Goal: Task Accomplishment & Management: Use online tool/utility

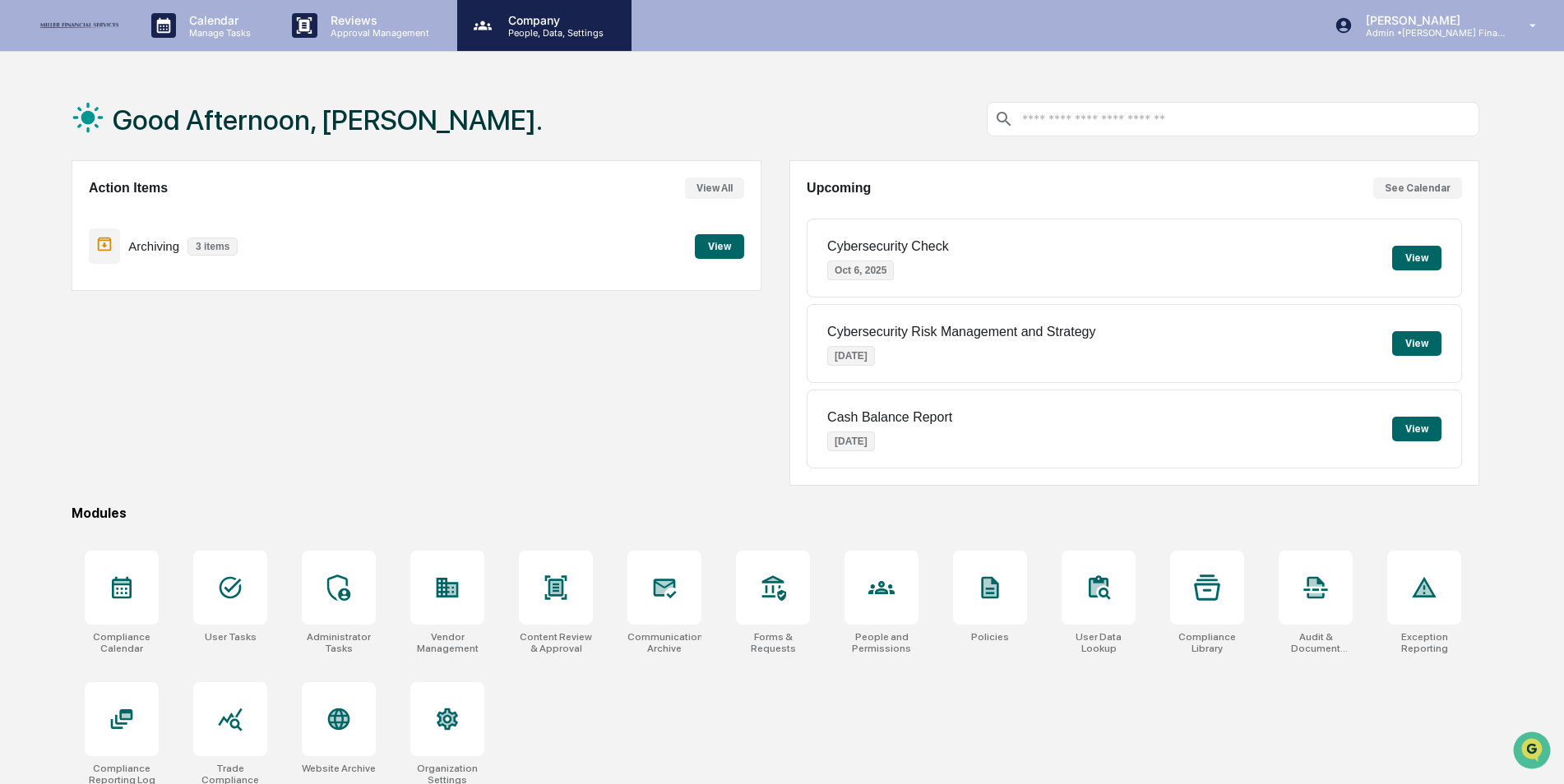
click at [546, 38] on p "People, Data, Settings" at bounding box center [554, 33] width 117 height 11
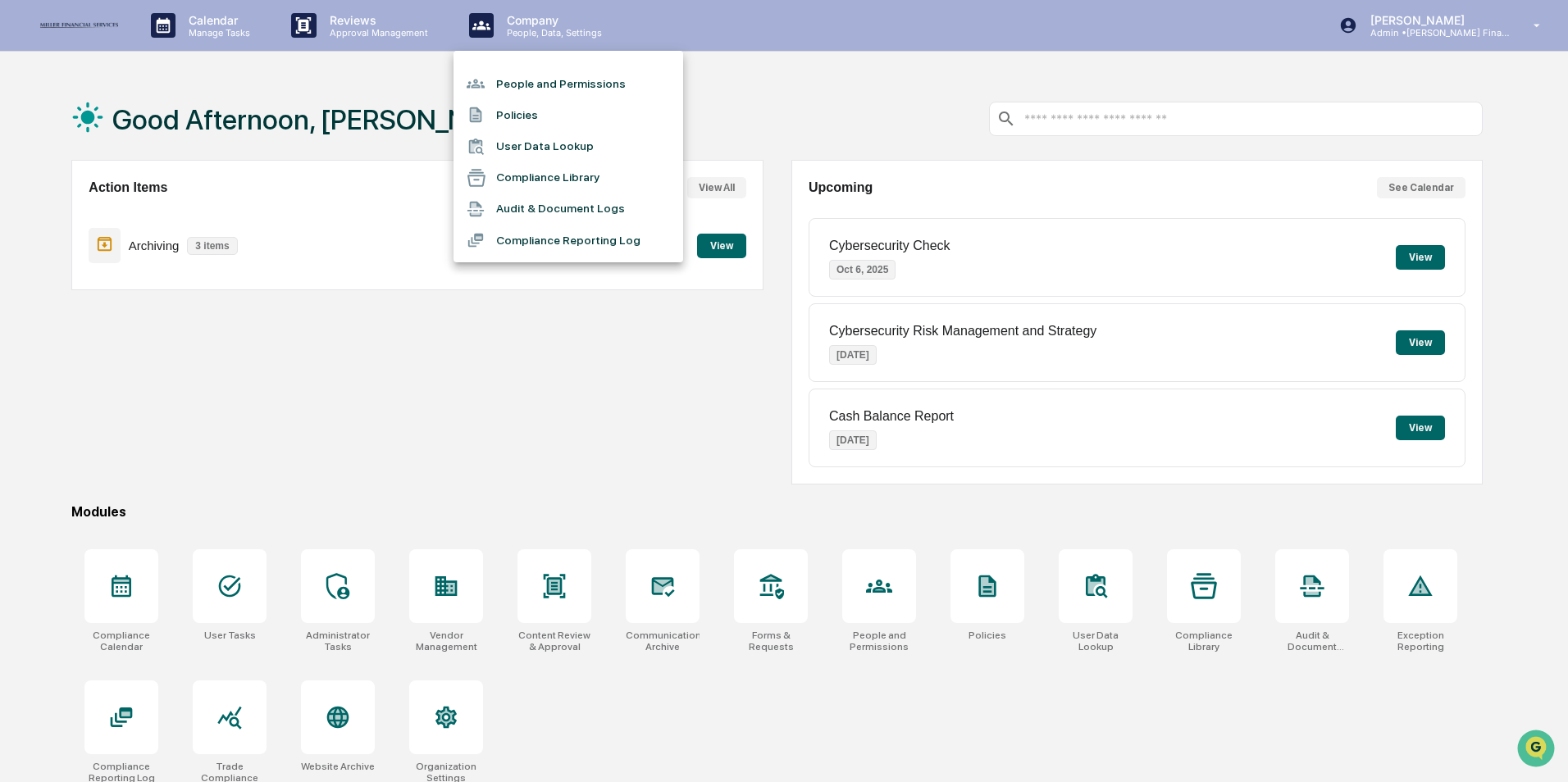
click at [488, 430] on div at bounding box center [784, 391] width 1568 height 782
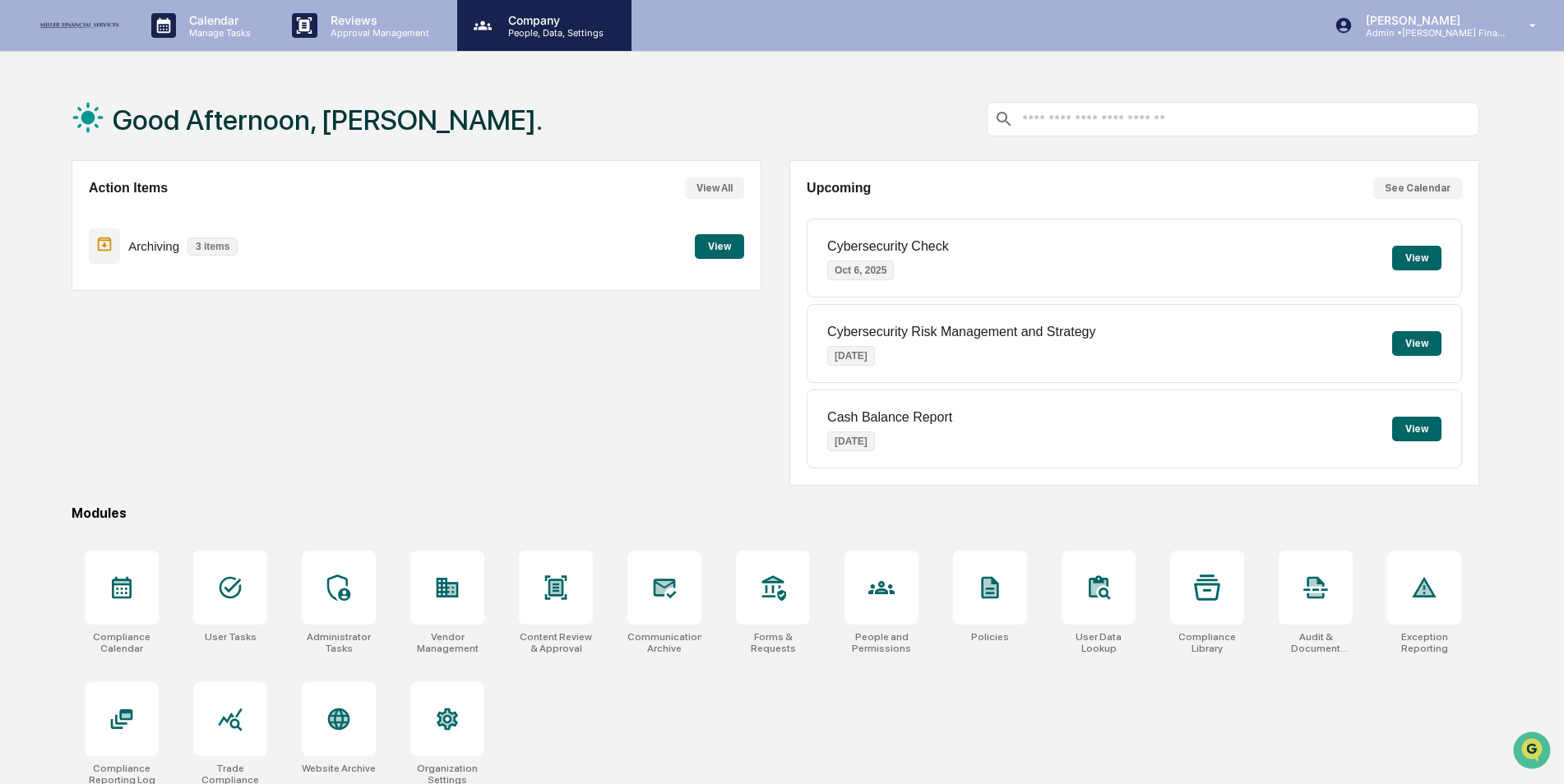
click at [550, 22] on p "Company" at bounding box center [554, 20] width 117 height 14
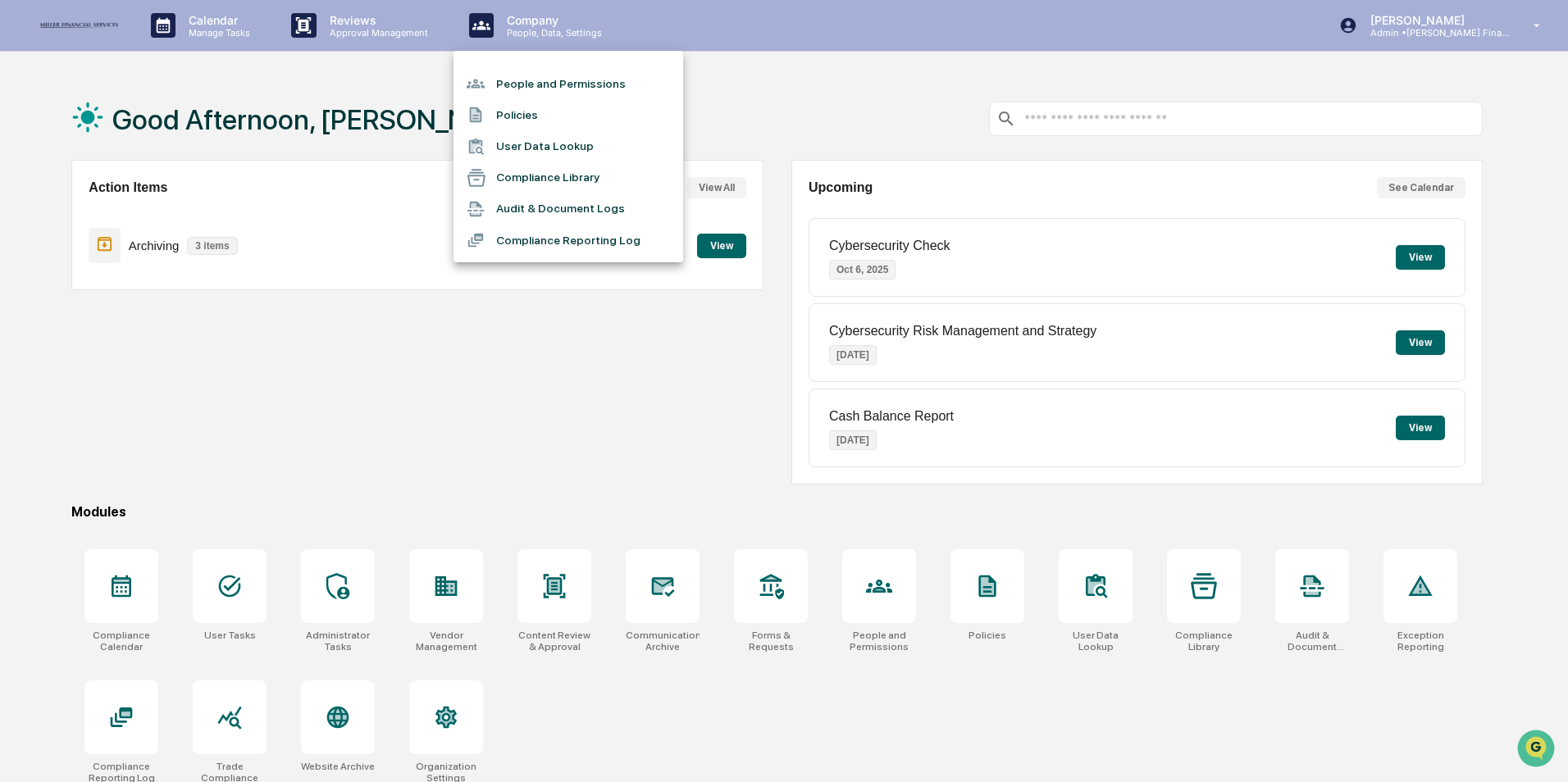
click at [543, 74] on li "People and Permissions" at bounding box center [568, 83] width 230 height 31
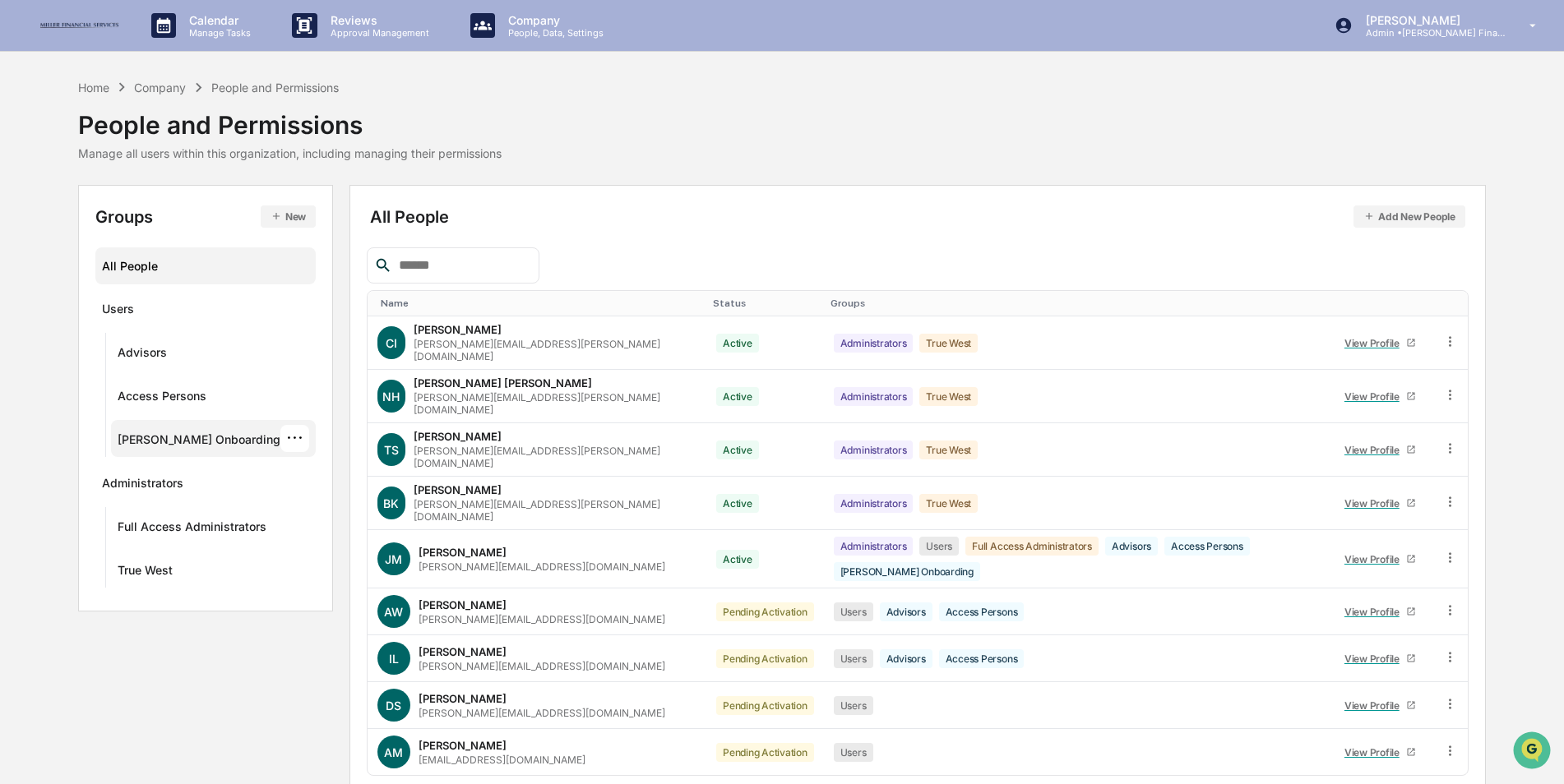
click at [200, 438] on div "[PERSON_NAME] Onboarding" at bounding box center [199, 441] width 163 height 20
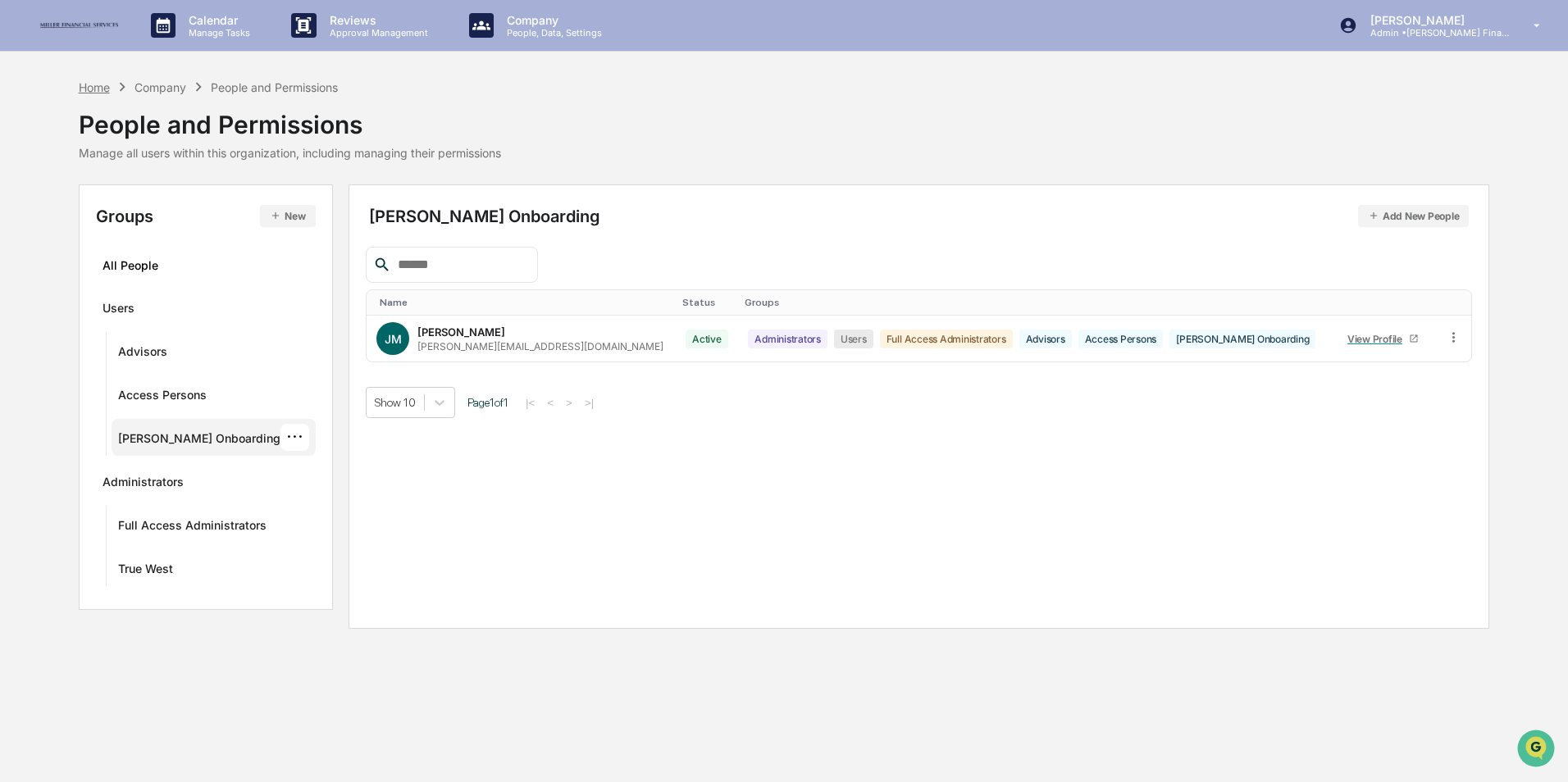
click at [90, 87] on div "Home" at bounding box center [94, 87] width 31 height 14
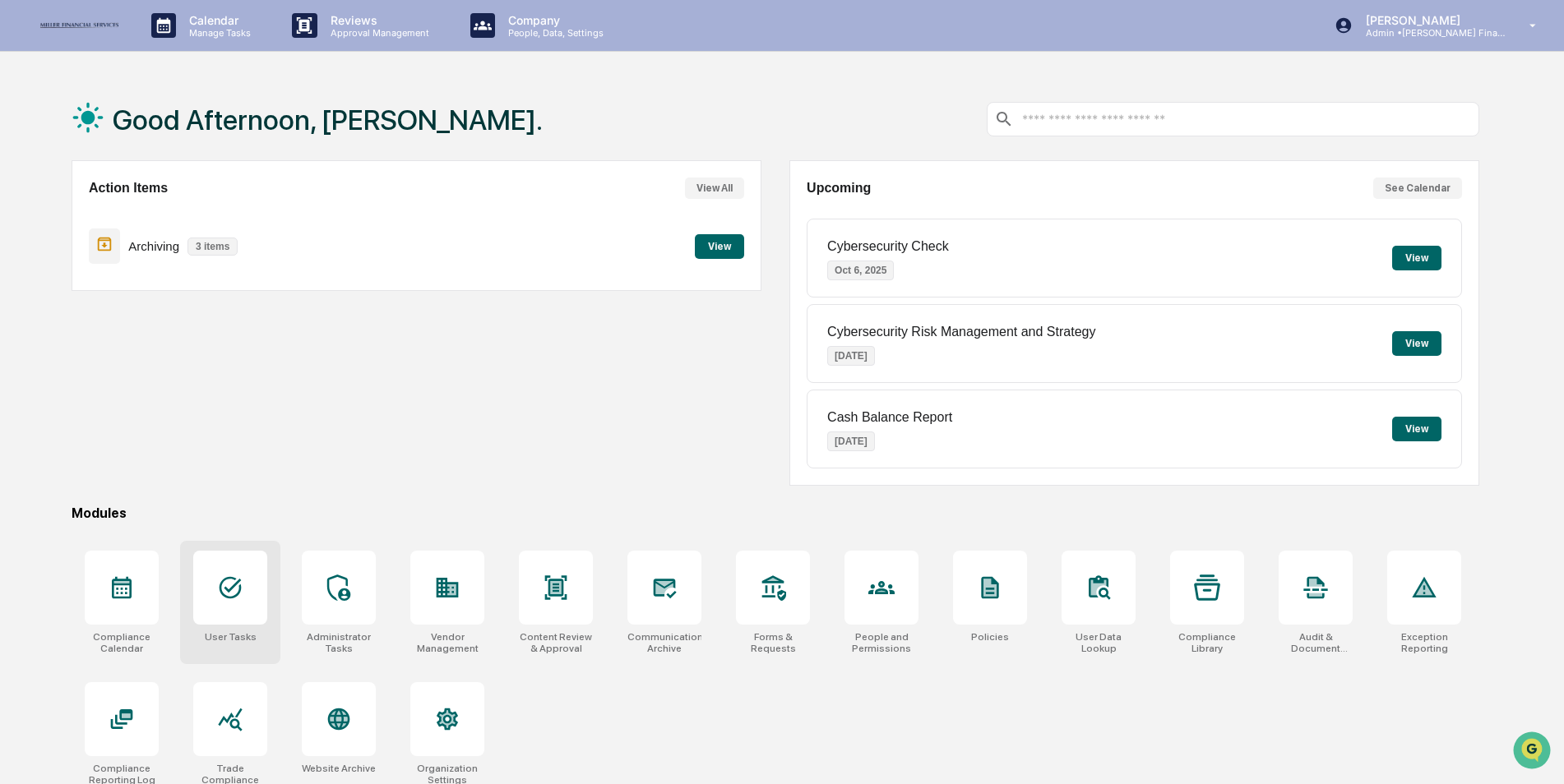
click at [230, 594] on icon at bounding box center [231, 587] width 26 height 26
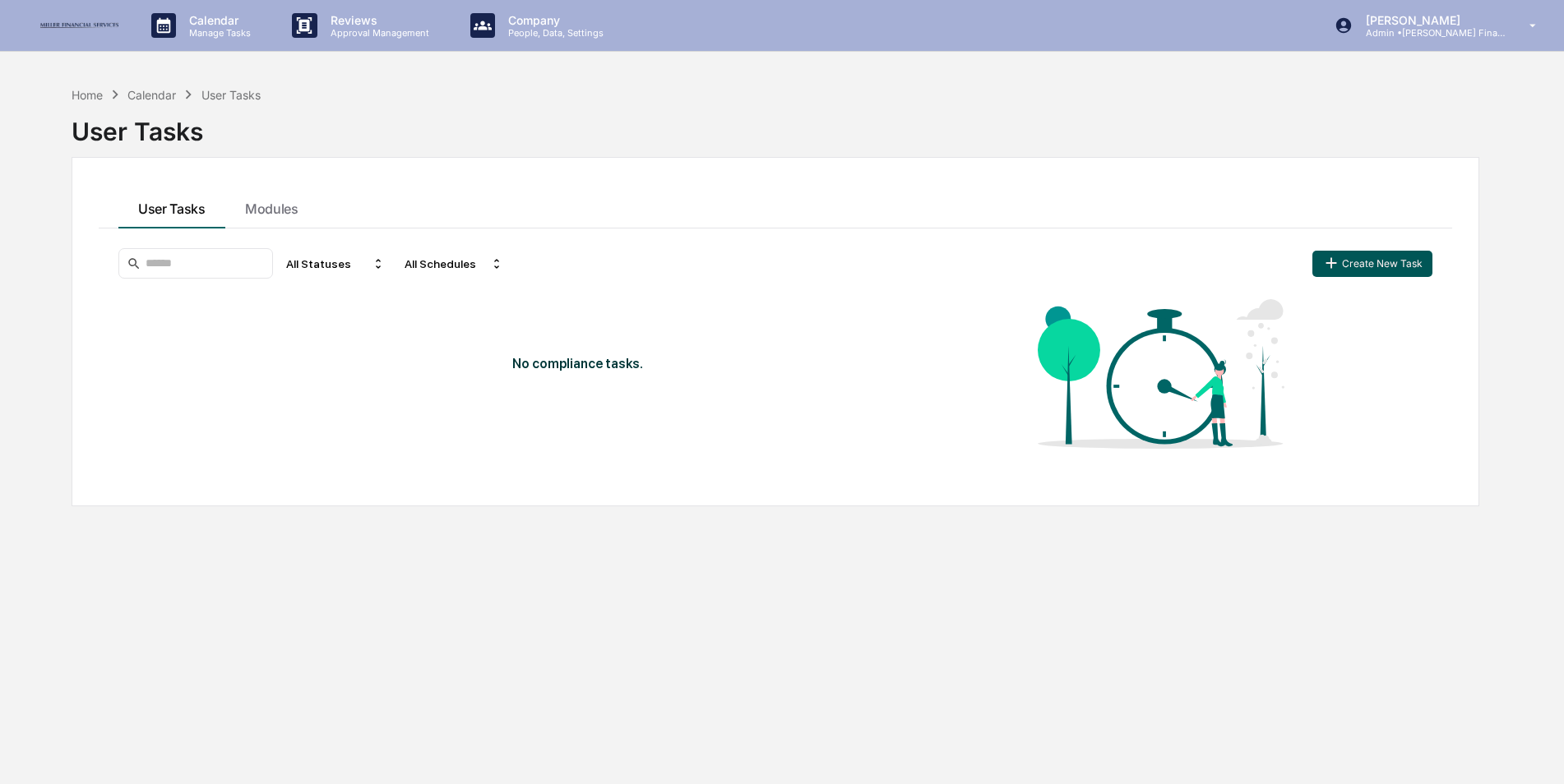
click at [1358, 263] on button "Create New Task" at bounding box center [1373, 264] width 121 height 26
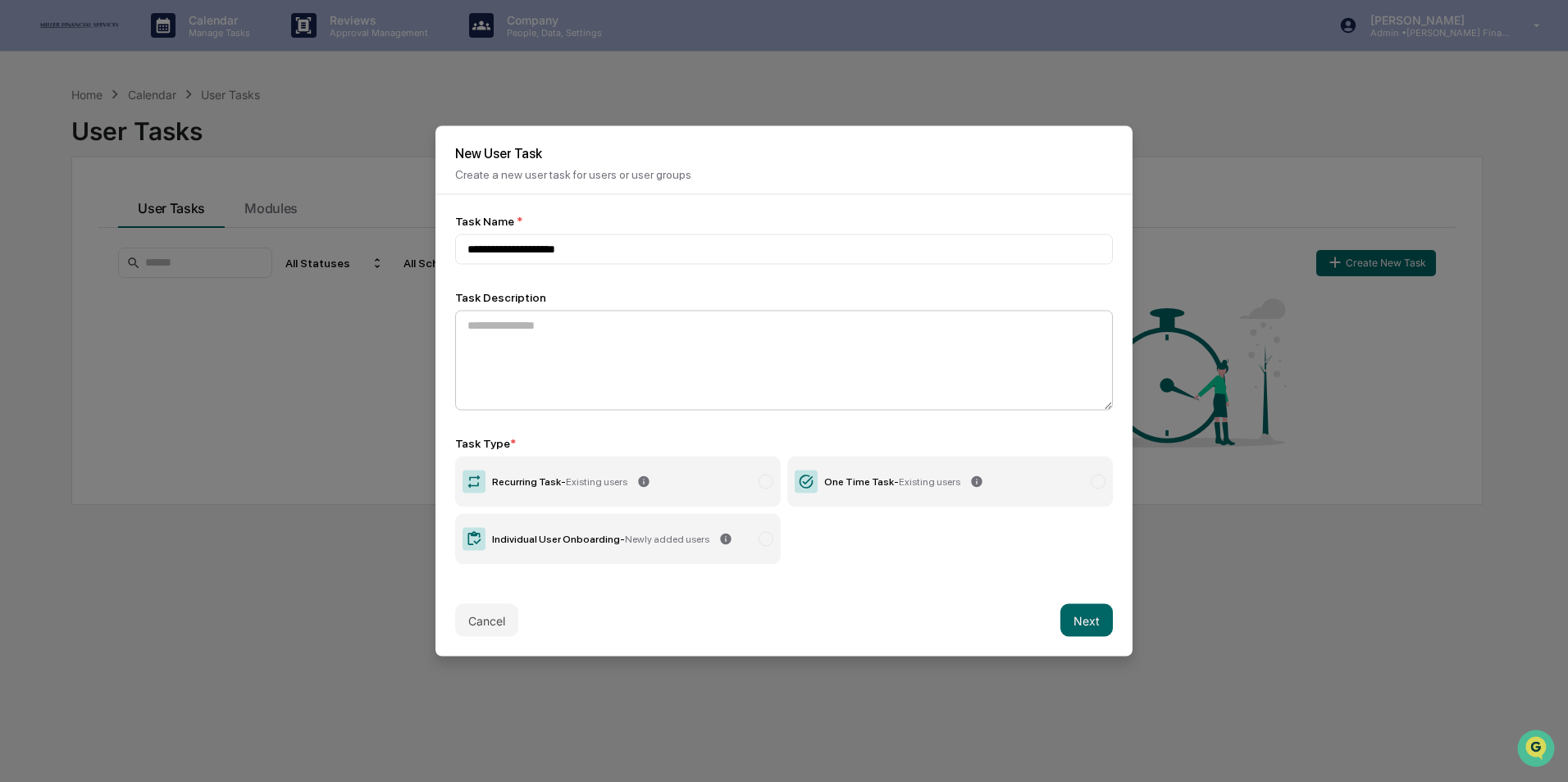
type input "**********"
click at [561, 333] on textarea at bounding box center [784, 360] width 657 height 100
paste textarea "**********"
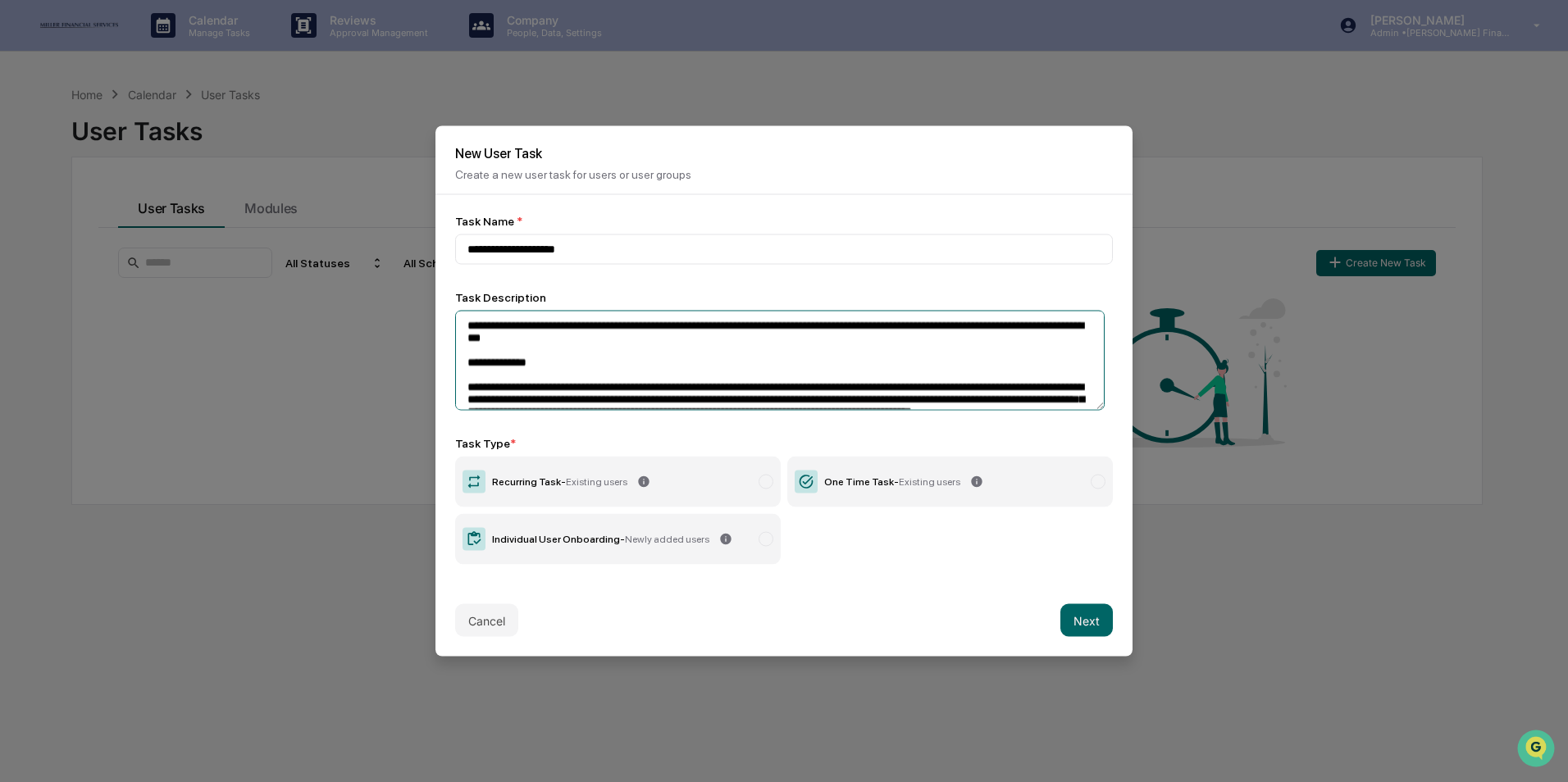
scroll to position [264, 0]
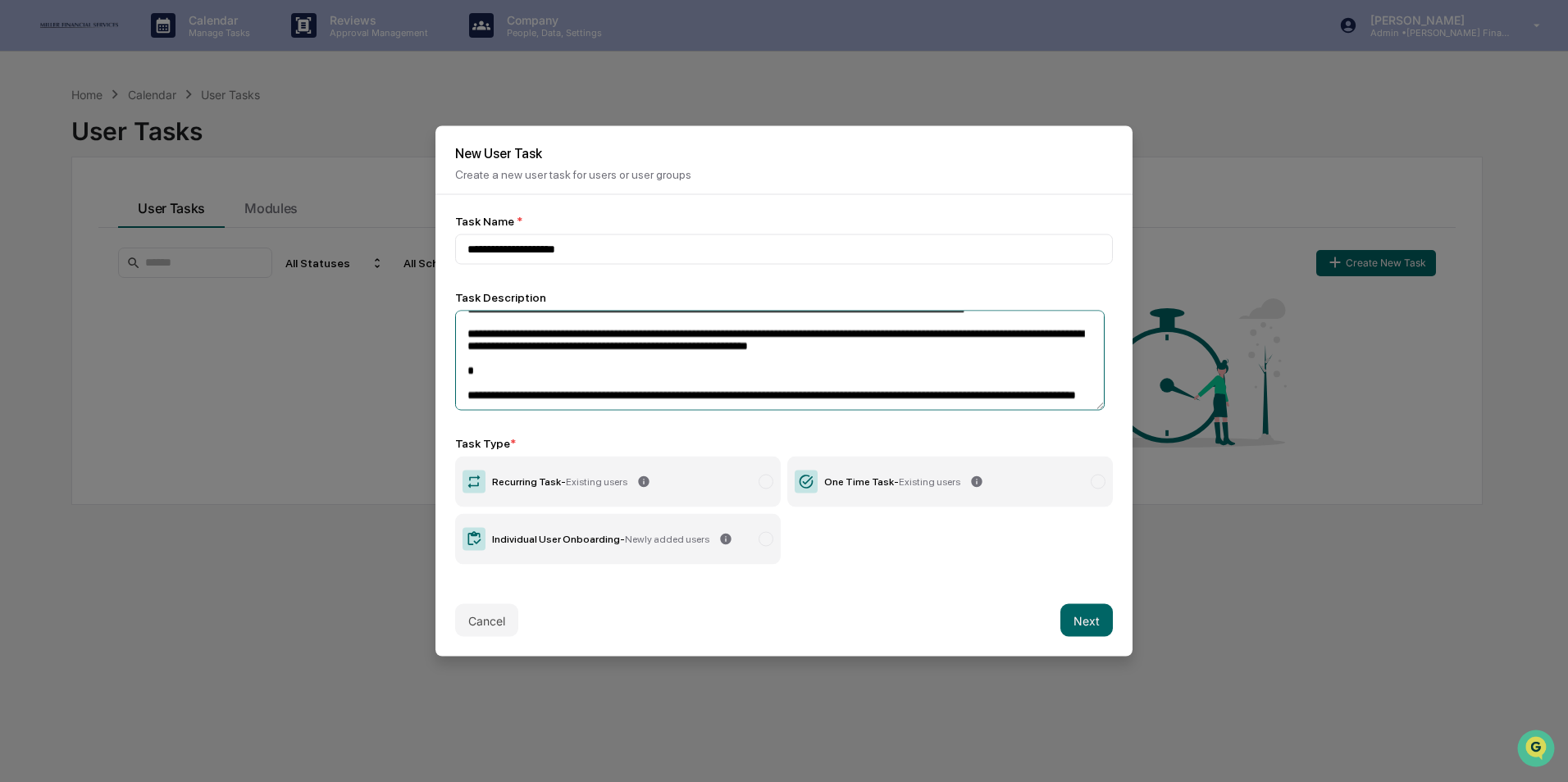
type textarea "**********"
click at [866, 489] on label "One Time Task - Existing users" at bounding box center [949, 482] width 326 height 51
click at [1076, 619] on button "Next" at bounding box center [1086, 621] width 53 height 33
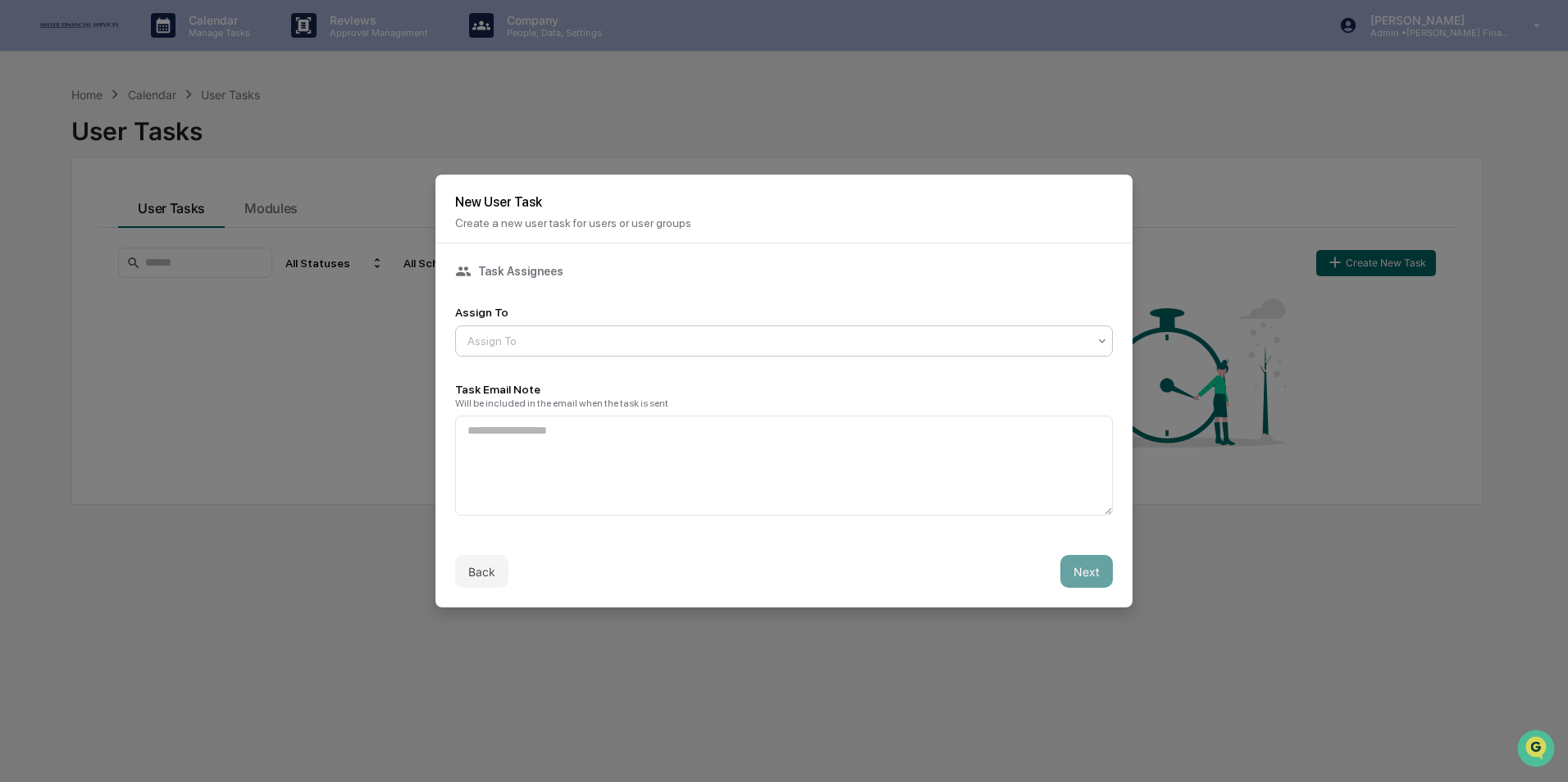
click at [507, 337] on div at bounding box center [777, 341] width 620 height 16
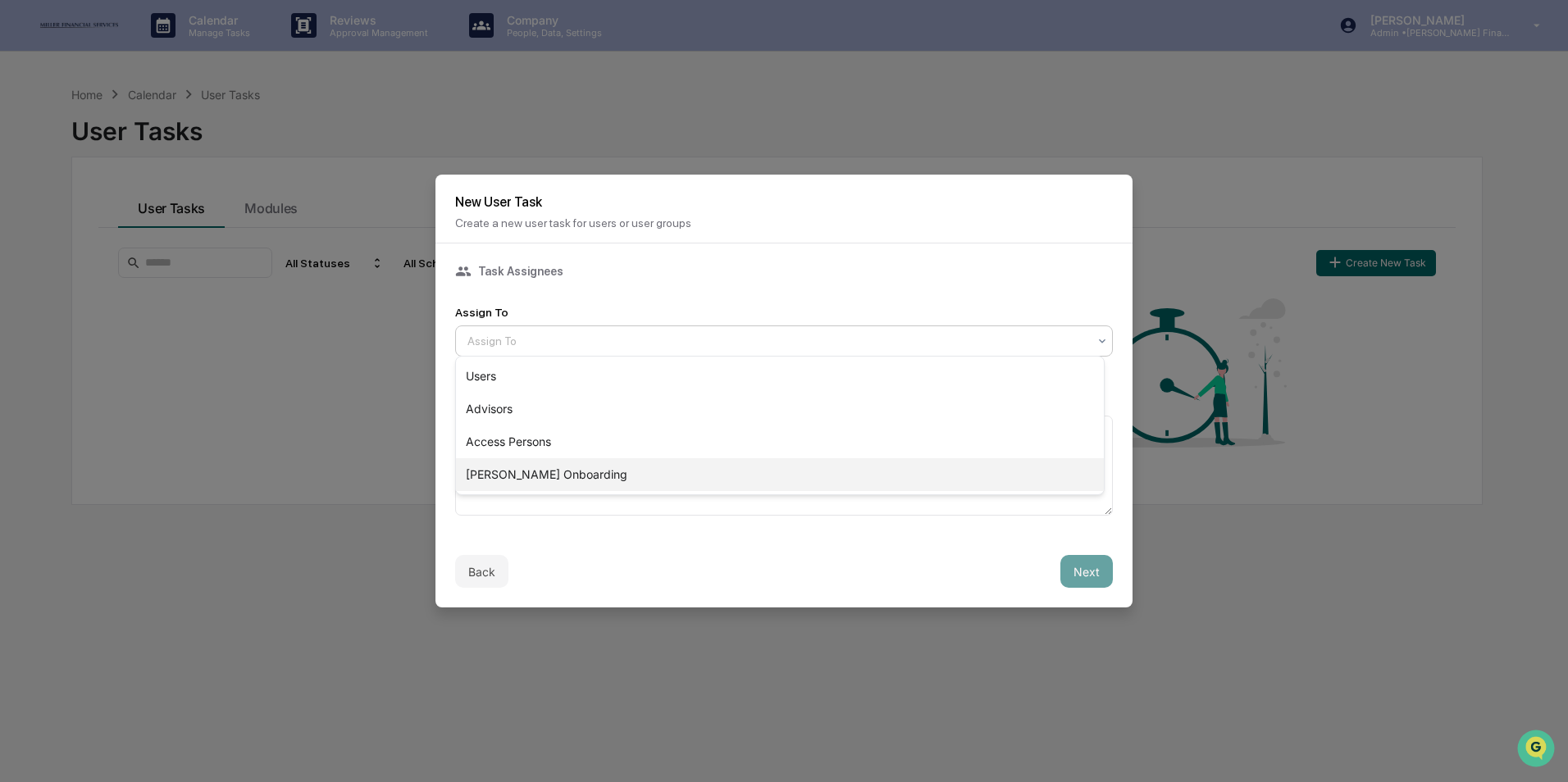
click at [548, 483] on div "[PERSON_NAME] Onboarding" at bounding box center [780, 474] width 648 height 33
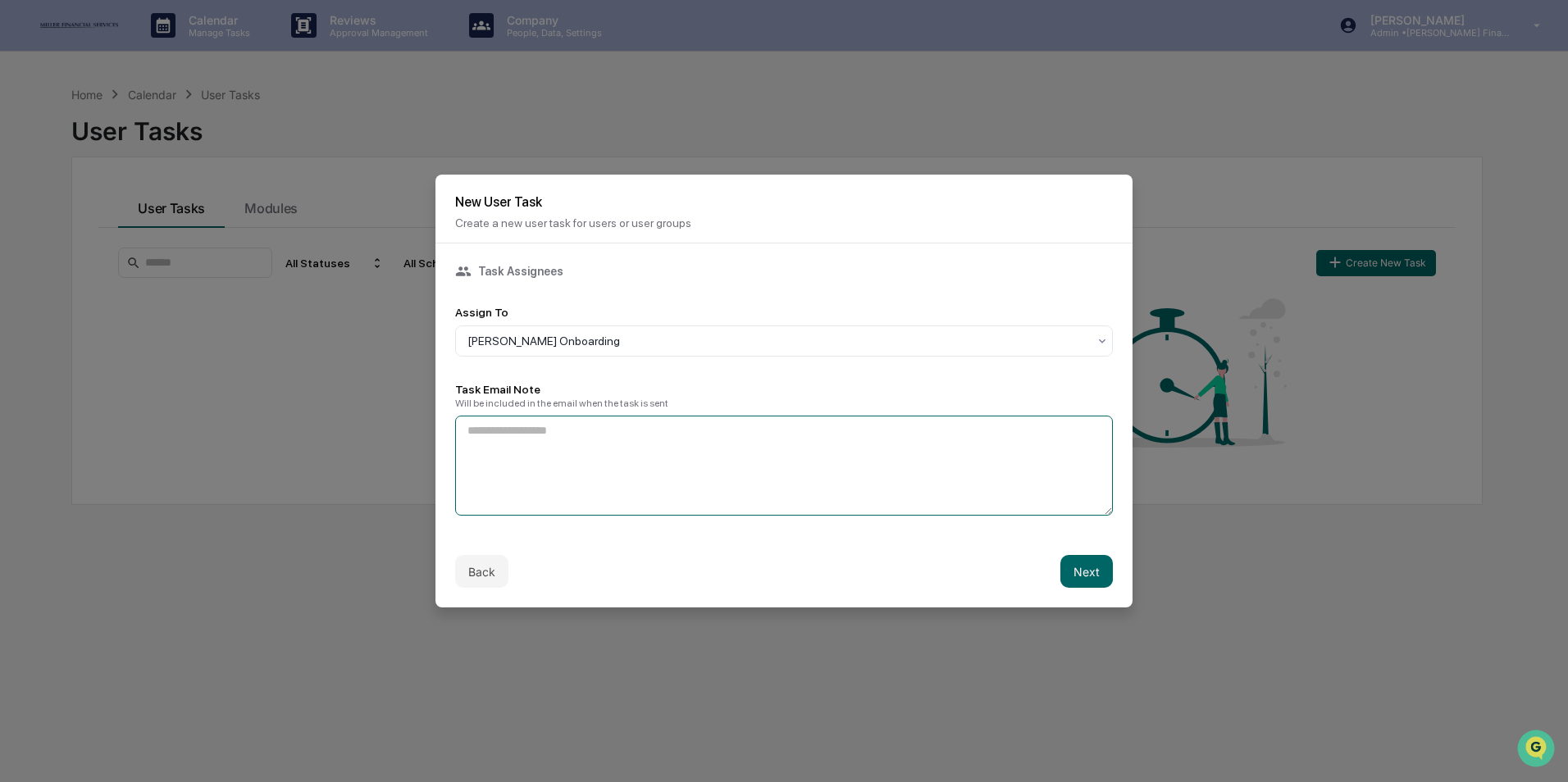
paste textarea "**********"
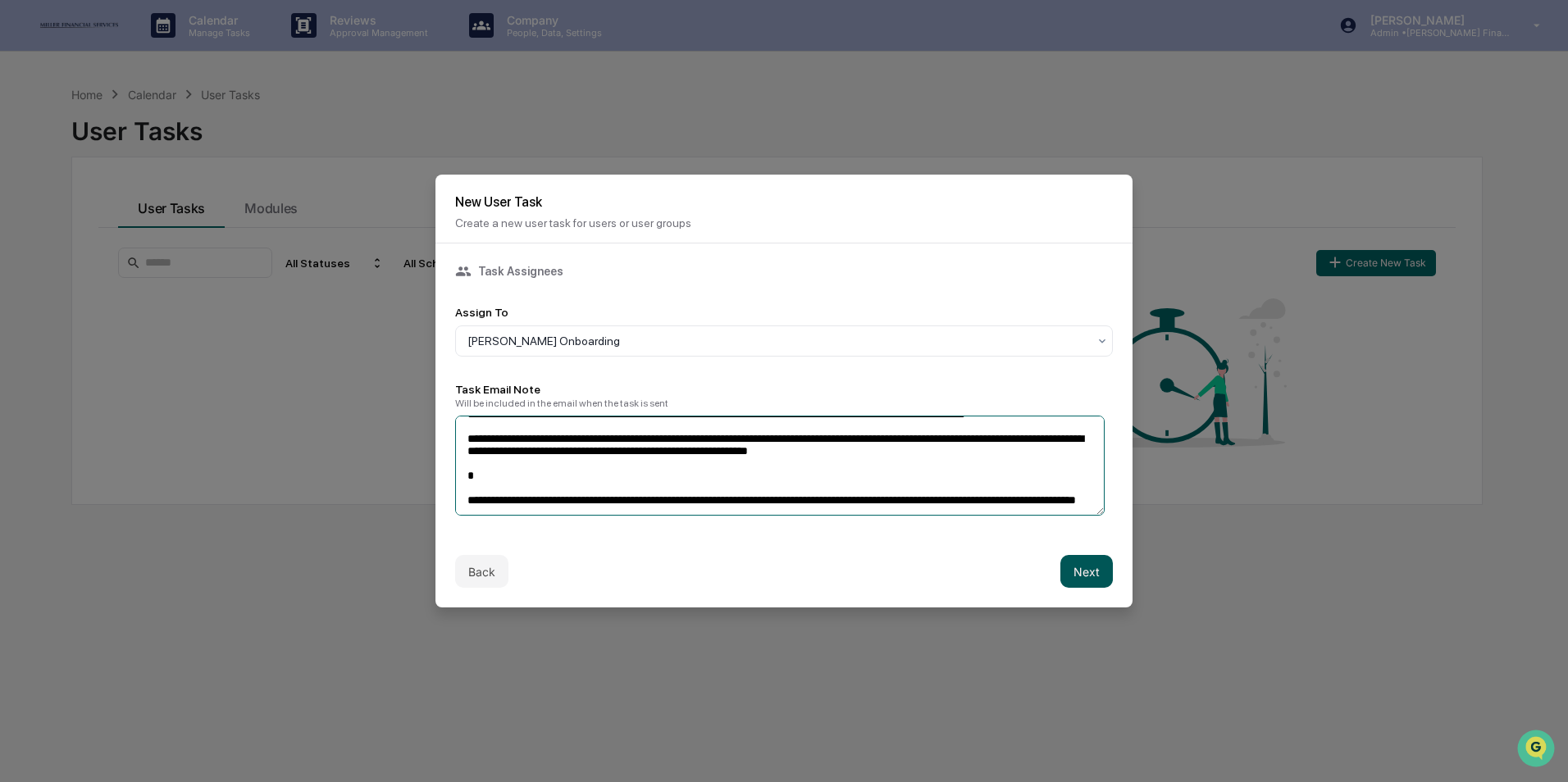
type textarea "**********"
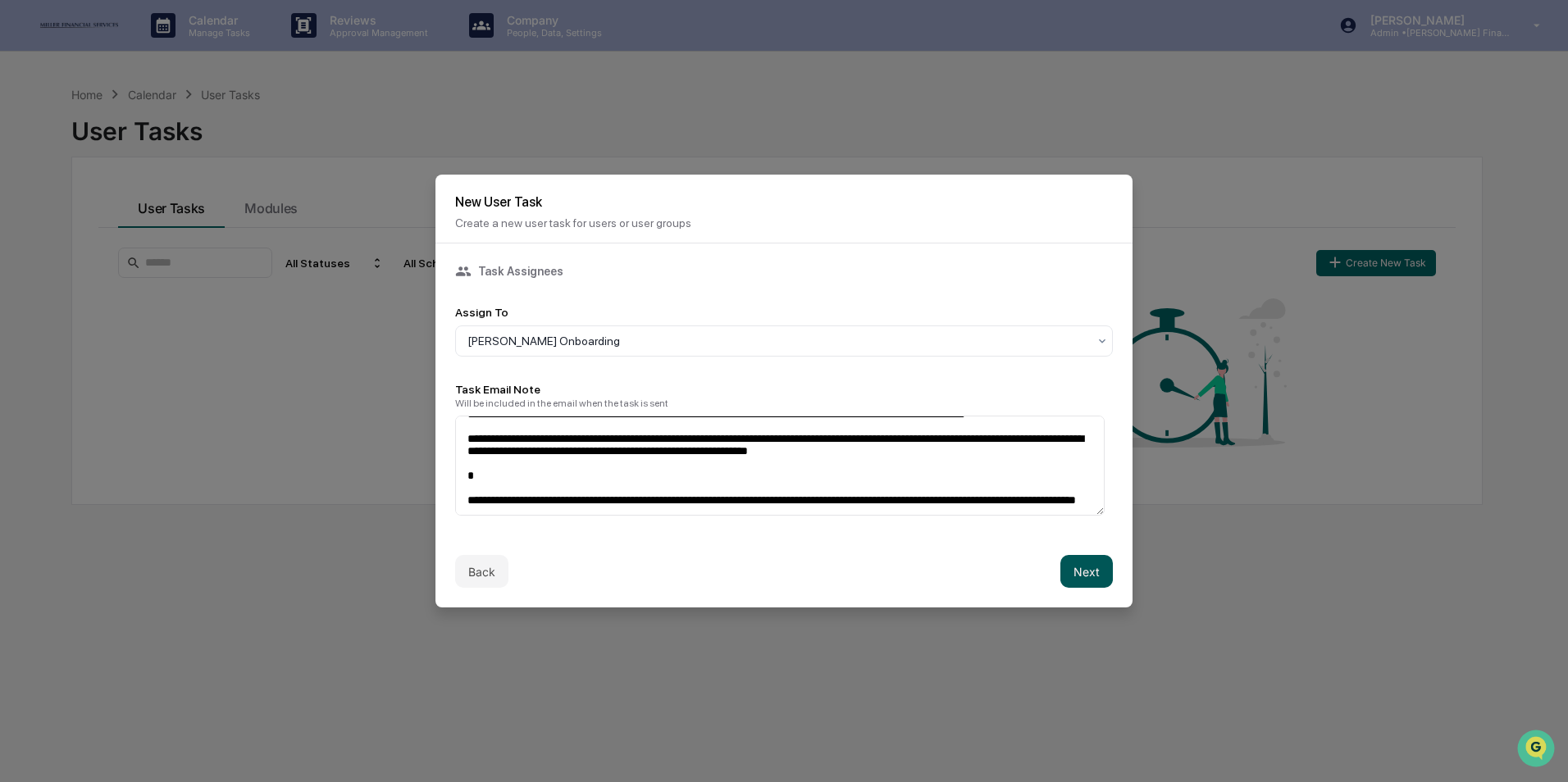
click at [1081, 564] on button "Next" at bounding box center [1086, 571] width 53 height 33
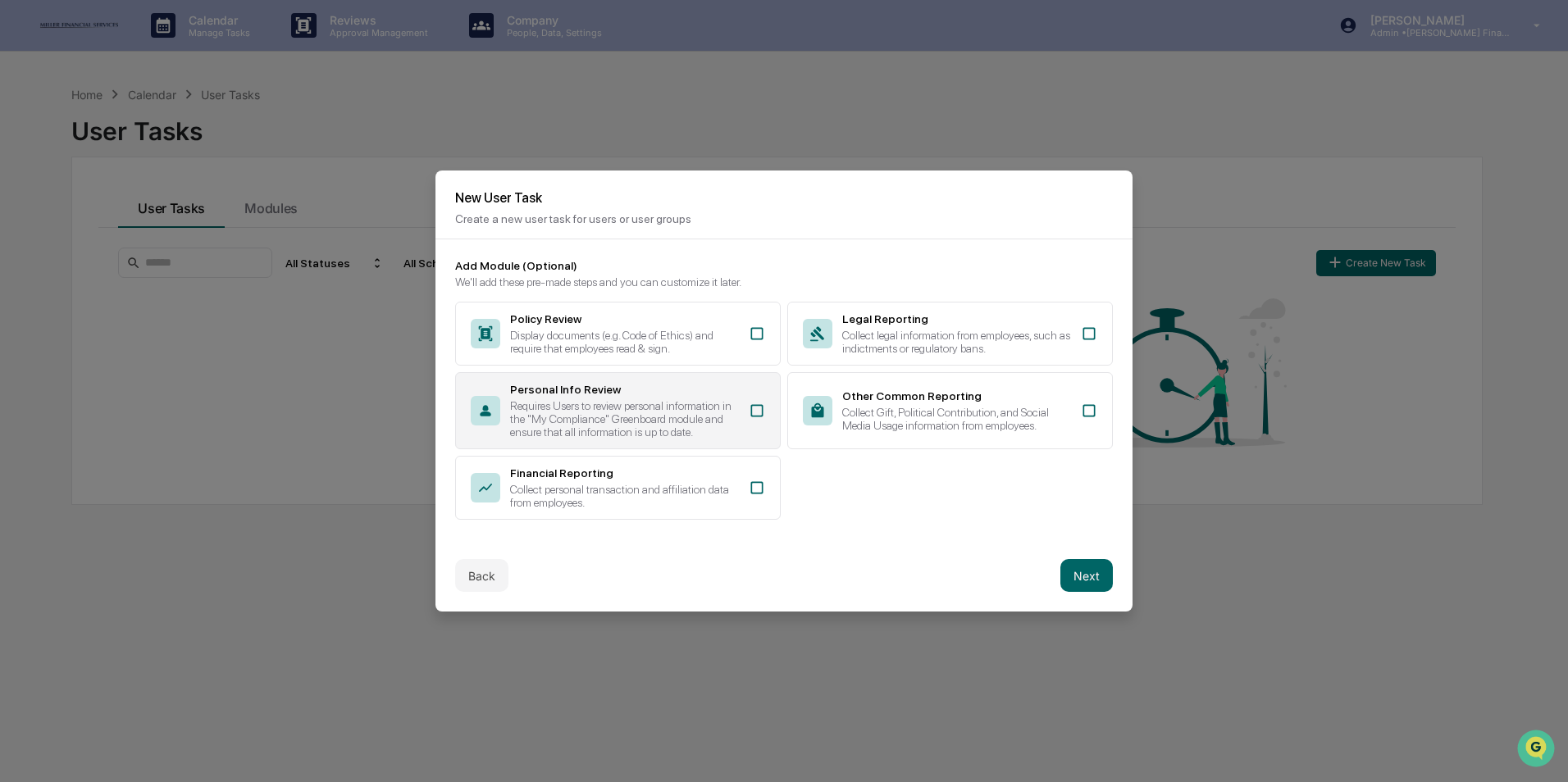
click at [698, 399] on div "Requires Users to review personal information in the "My Compliance" Greenboard…" at bounding box center [624, 419] width 229 height 39
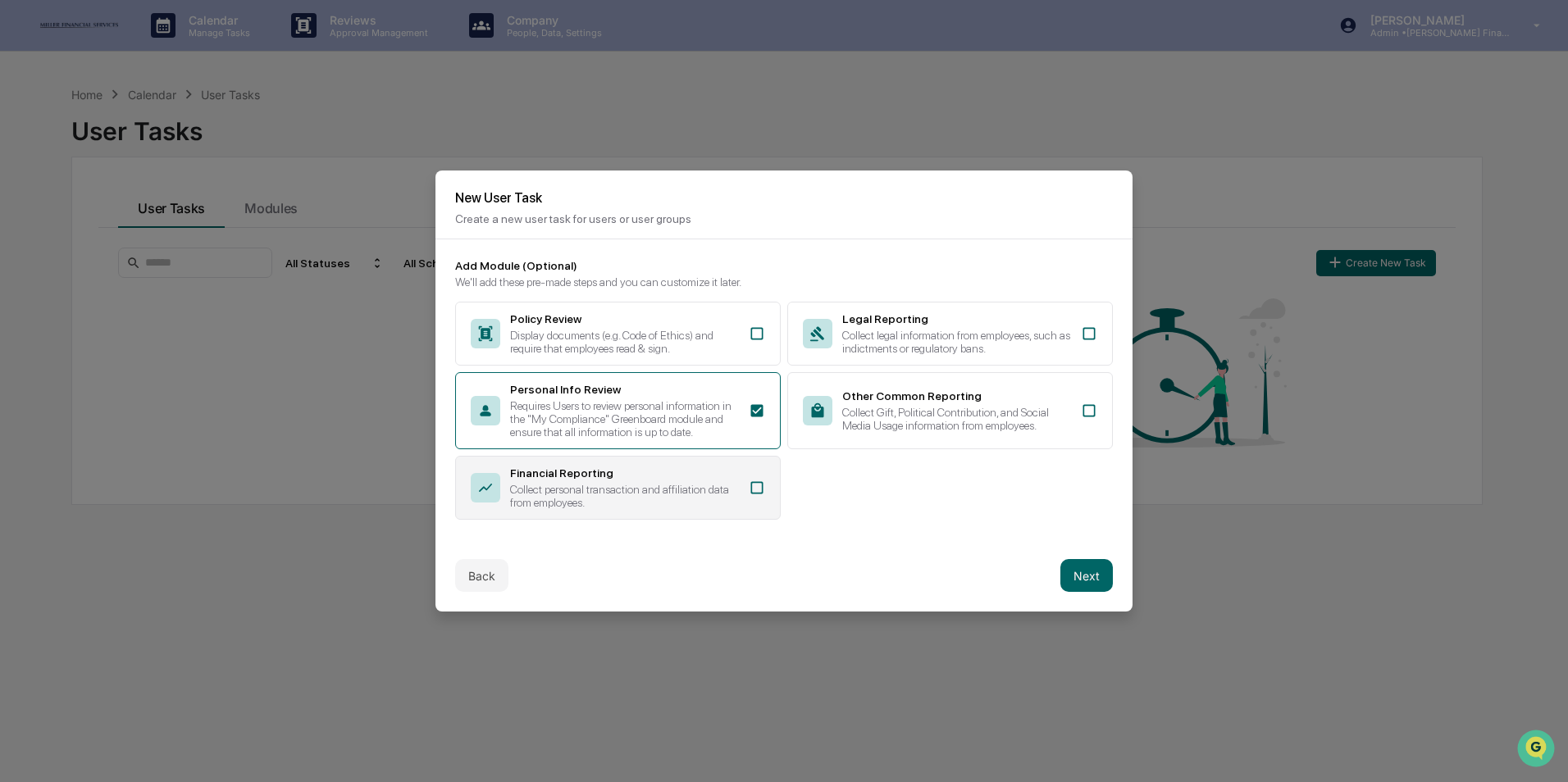
click at [692, 514] on div "Financial Reporting Collect personal transaction and affiliation data from empl…" at bounding box center [618, 488] width 326 height 64
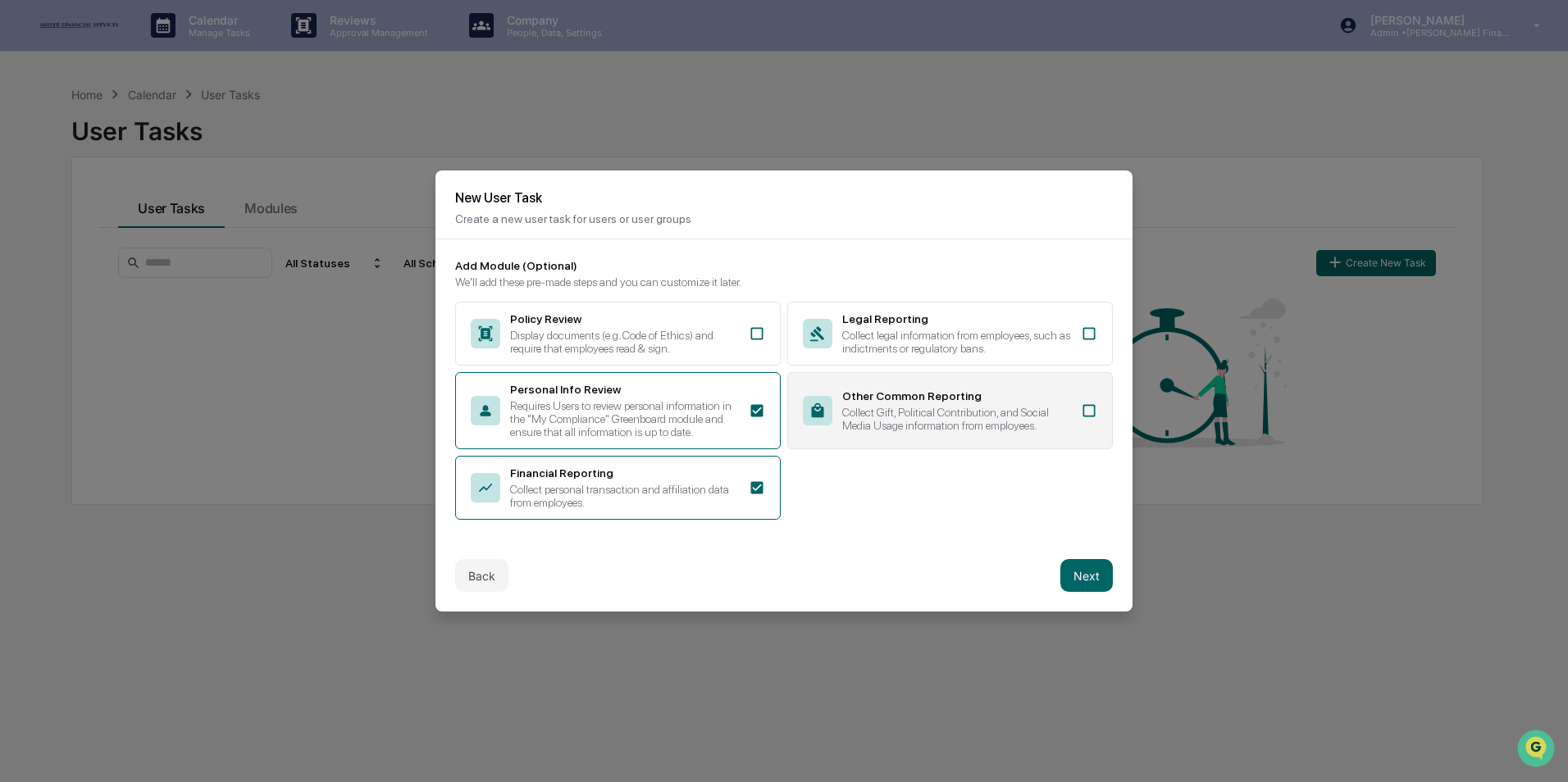
click at [867, 406] on div "Collect Gift, Political Contribution, and Social Media Usage information from e…" at bounding box center [957, 419] width 229 height 26
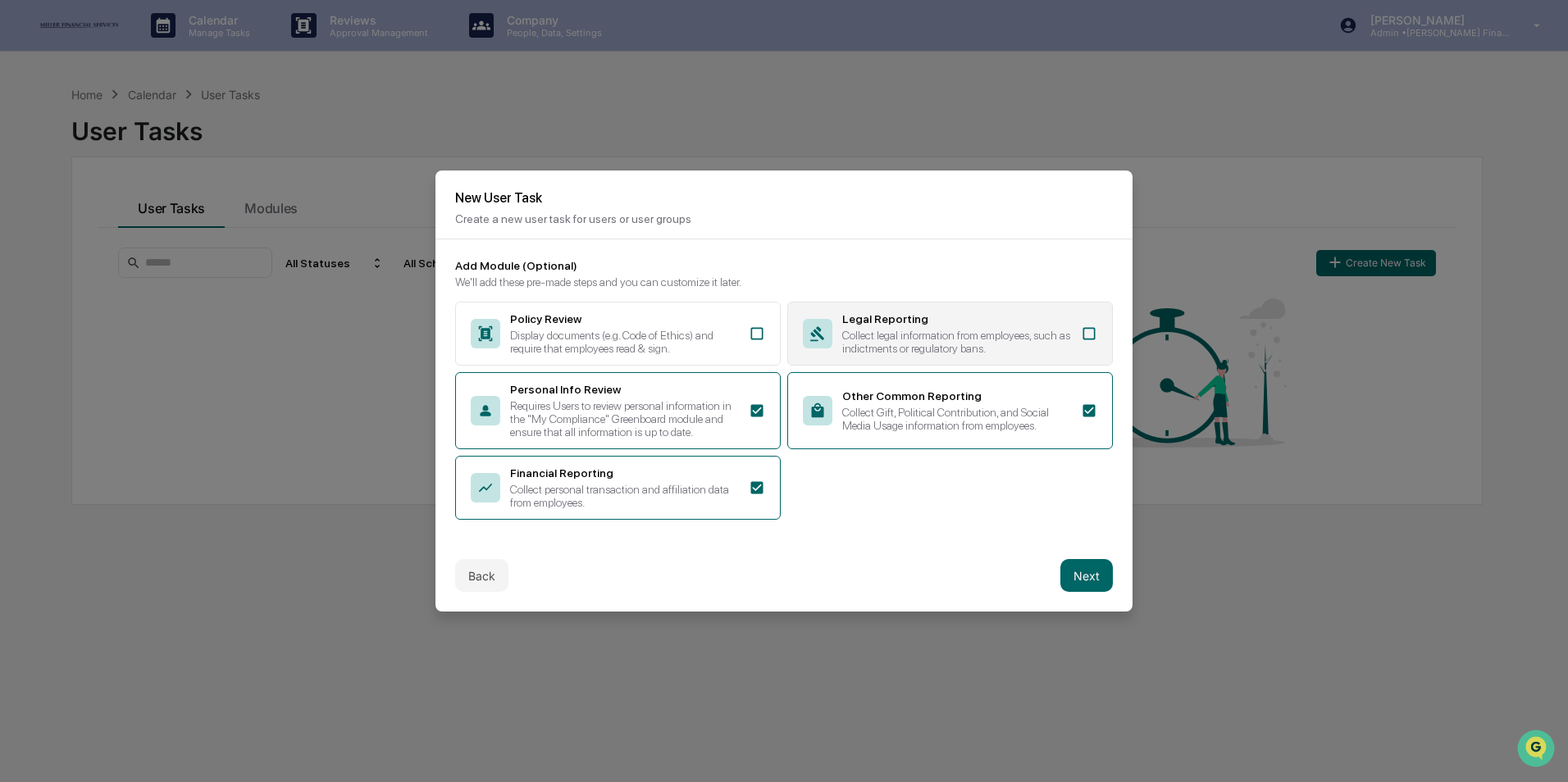
click at [910, 322] on div "Legal Reporting Collect legal information from employees, such as indictments o…" at bounding box center [957, 333] width 229 height 42
click at [1083, 573] on button "Next" at bounding box center [1086, 575] width 53 height 33
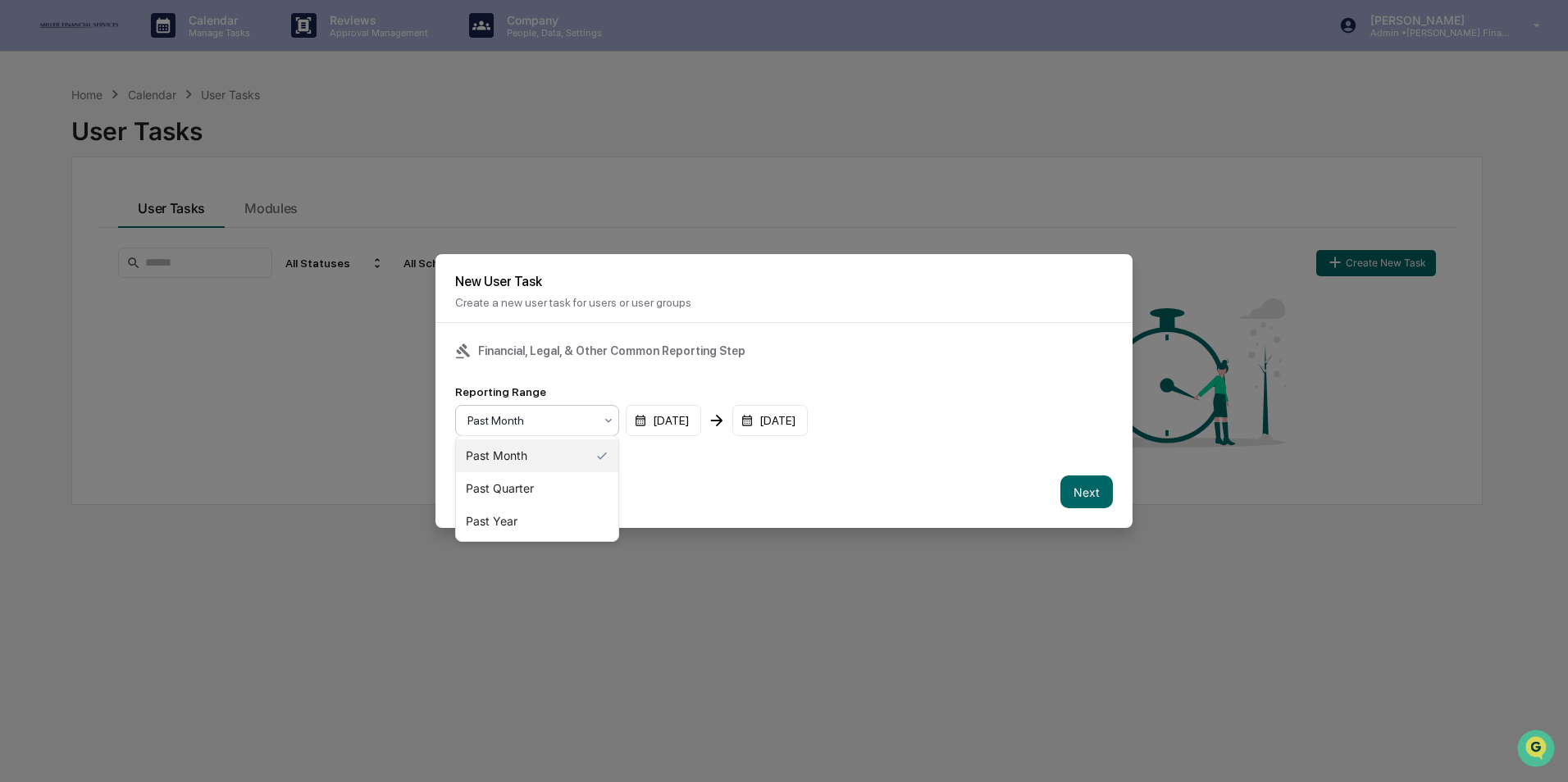
click at [596, 424] on div "Past Month" at bounding box center [530, 421] width 143 height 23
click at [568, 476] on div "Past Quarter" at bounding box center [537, 488] width 162 height 33
click at [1060, 490] on button "Next" at bounding box center [1086, 492] width 53 height 33
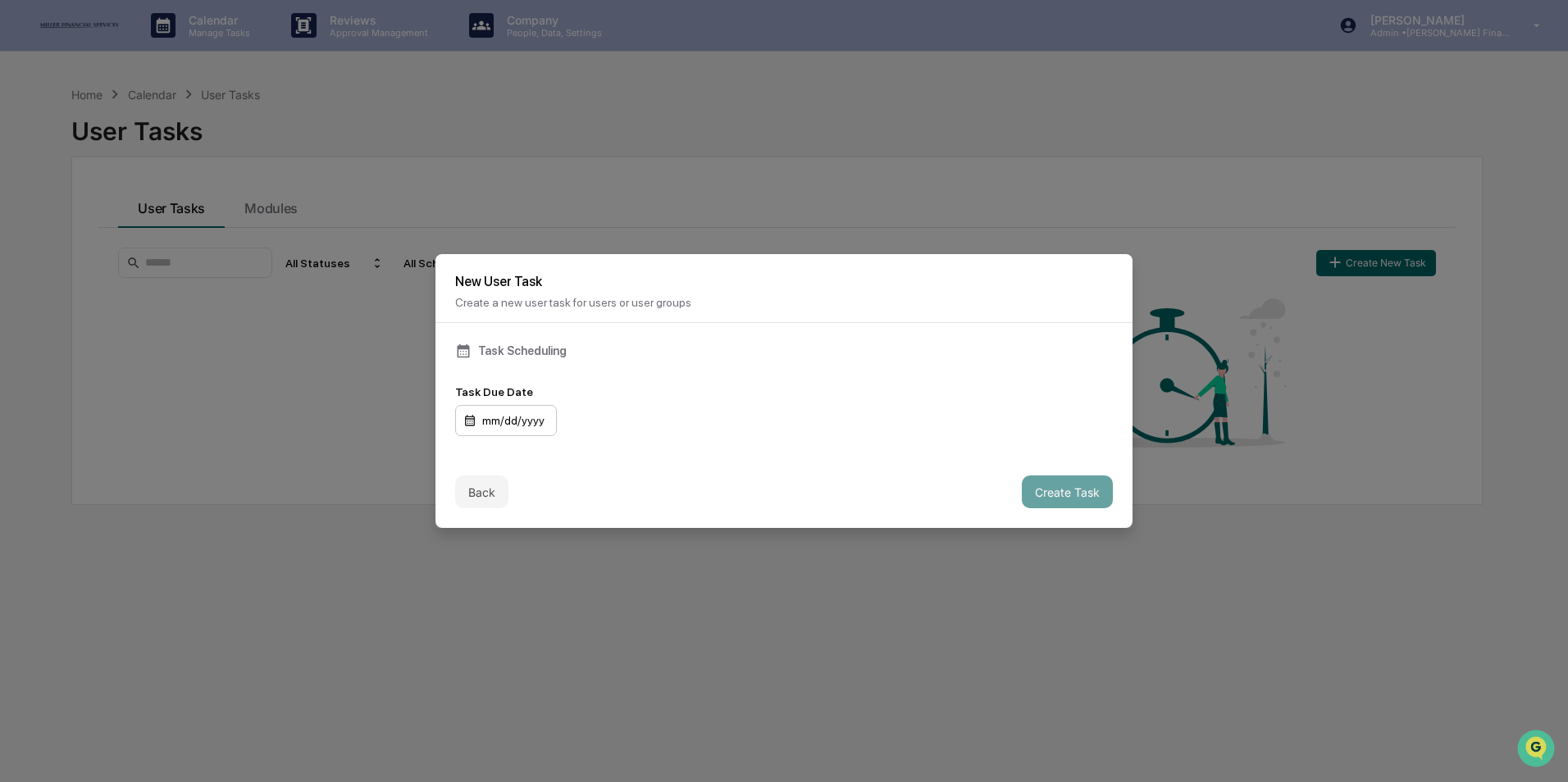
click at [492, 413] on div "mm/dd/yyyy" at bounding box center [506, 420] width 101 height 31
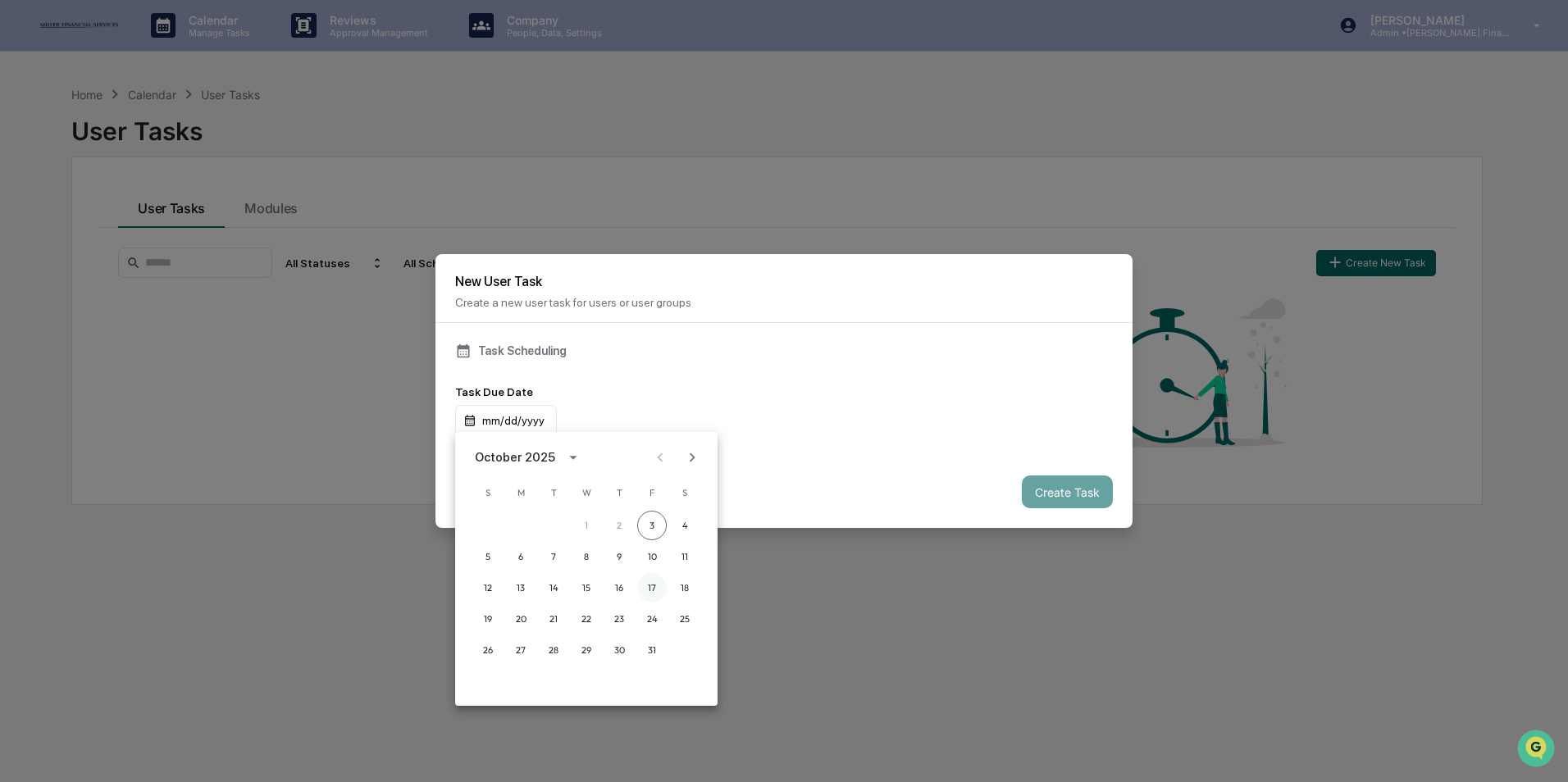
click at [650, 584] on button "17" at bounding box center [652, 587] width 29 height 29
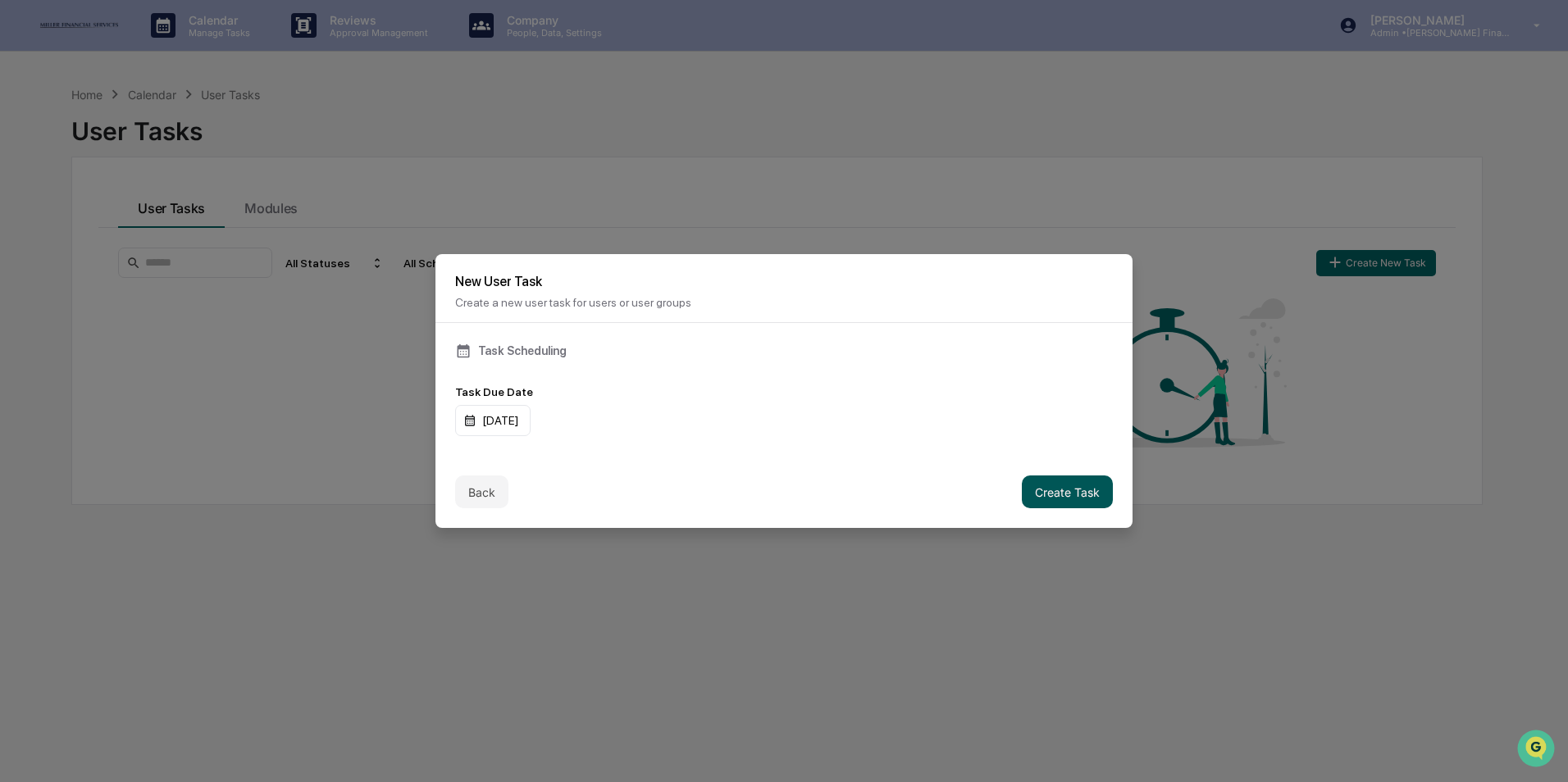
click at [1075, 493] on button "Create Task" at bounding box center [1067, 492] width 91 height 33
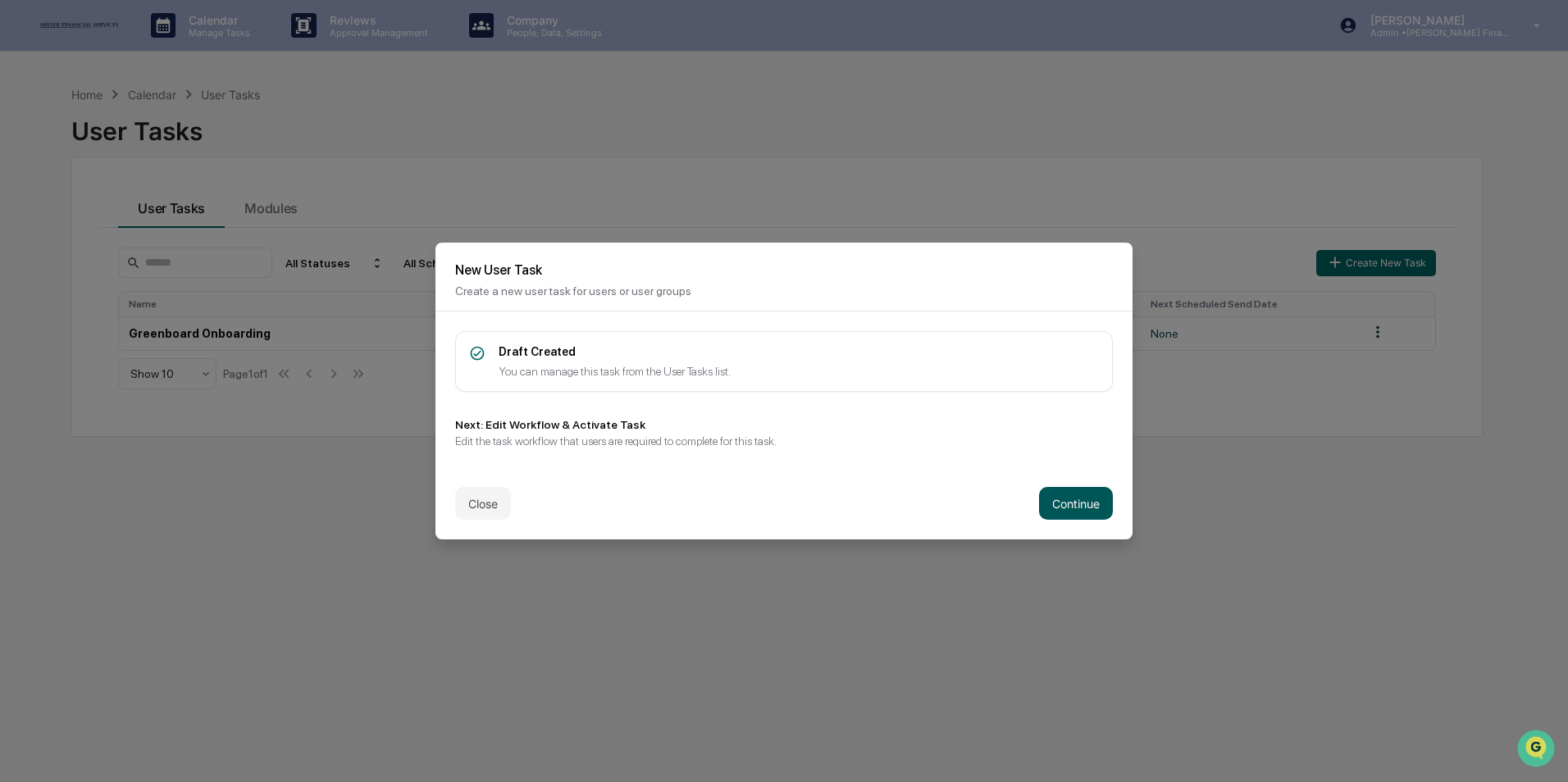
click at [1075, 494] on button "Continue" at bounding box center [1076, 503] width 74 height 33
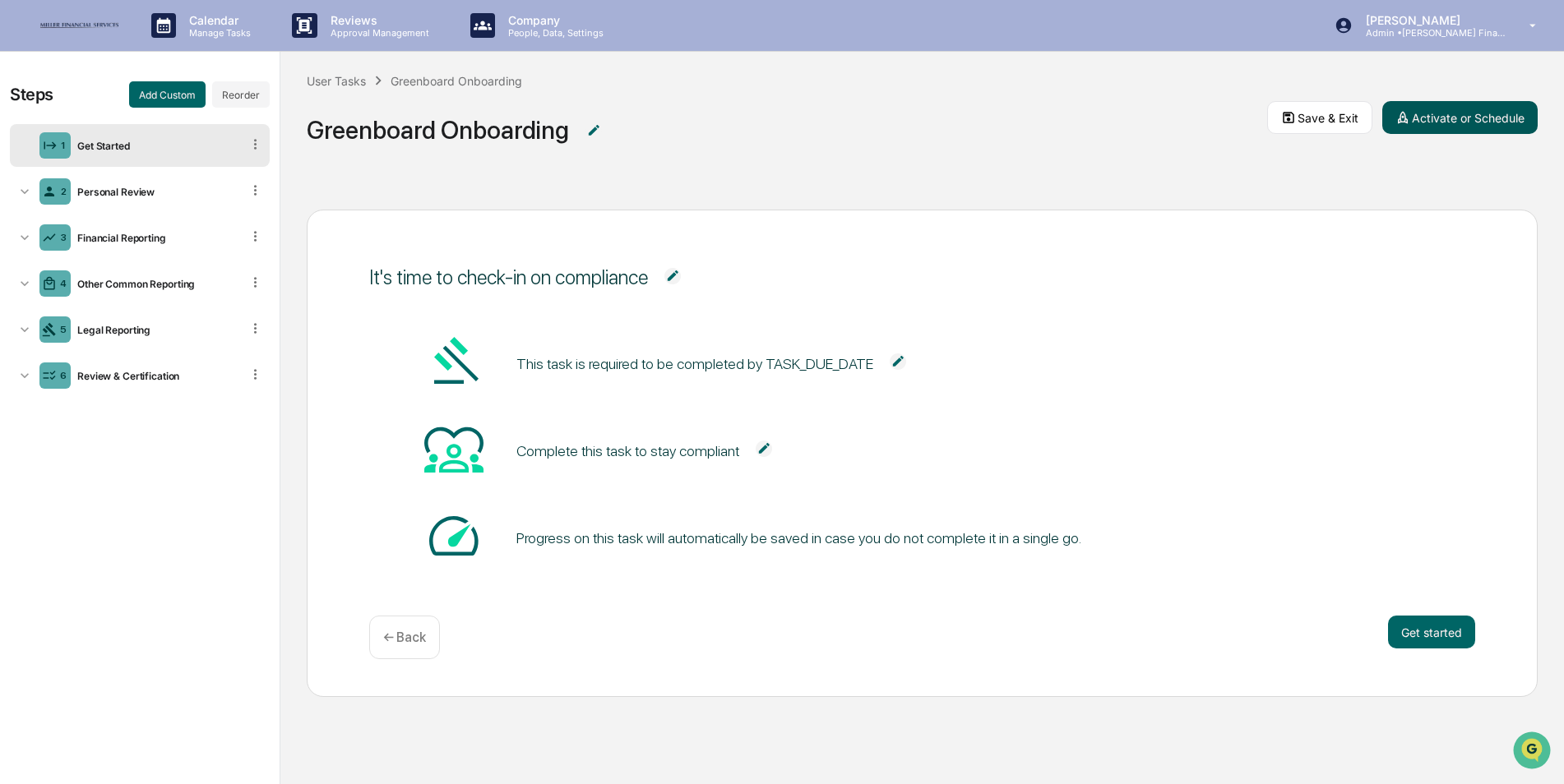
click at [1450, 124] on button "Activate or Schedule" at bounding box center [1459, 117] width 155 height 33
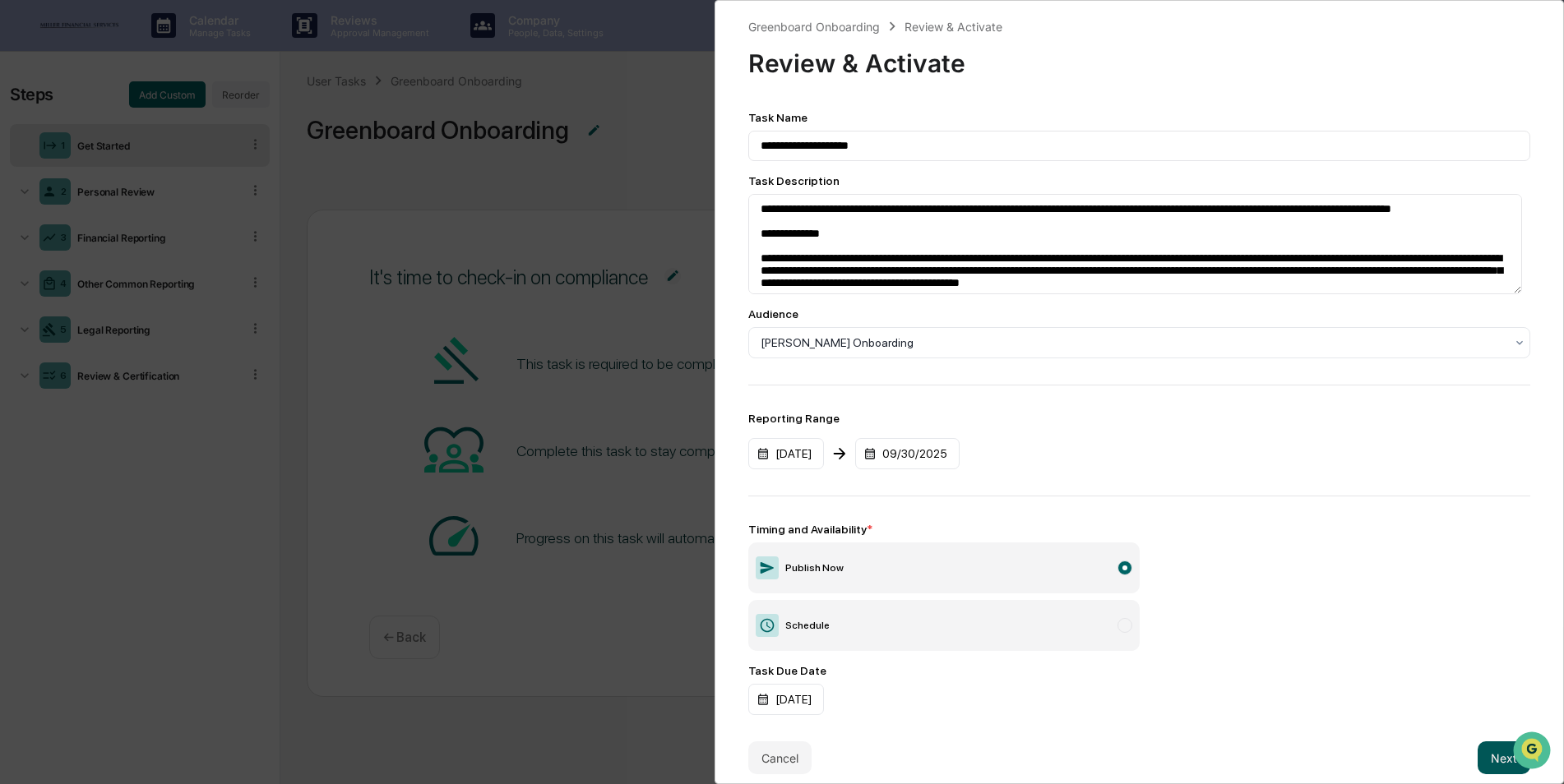
click at [1488, 756] on button "Next" at bounding box center [1504, 758] width 53 height 33
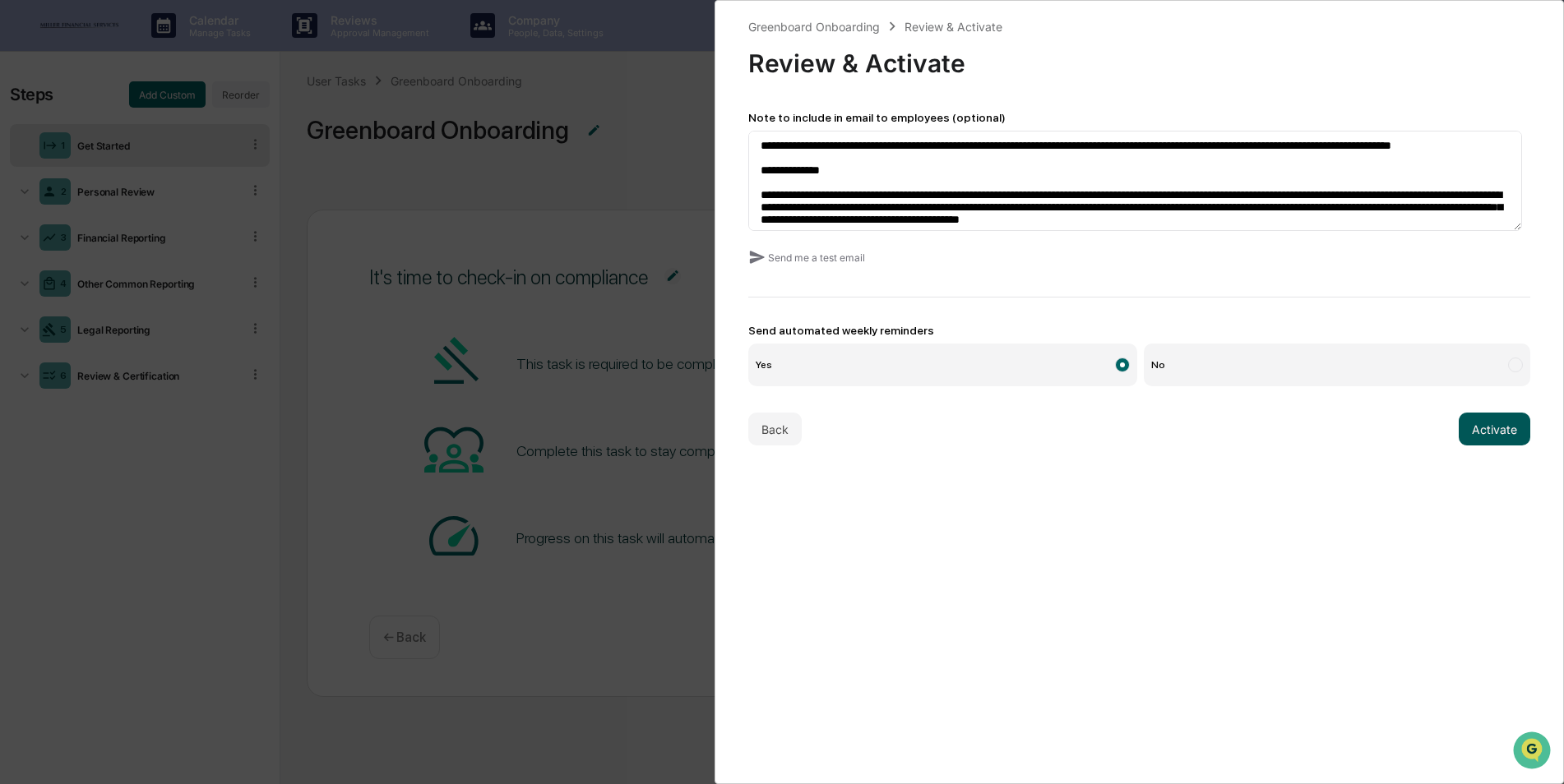
click at [1484, 425] on button "Activate" at bounding box center [1494, 428] width 72 height 33
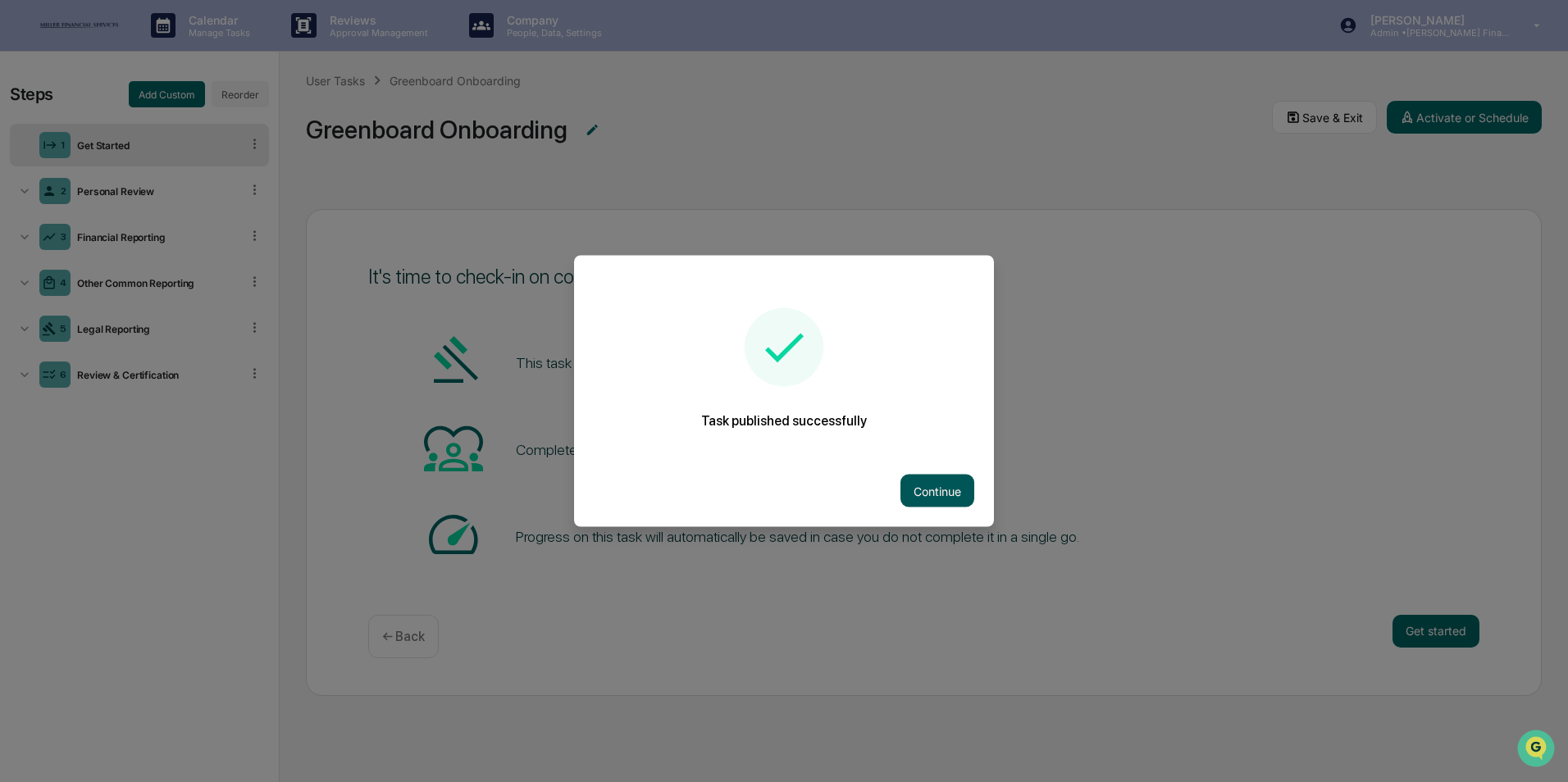
click at [916, 480] on button "Continue" at bounding box center [937, 491] width 74 height 33
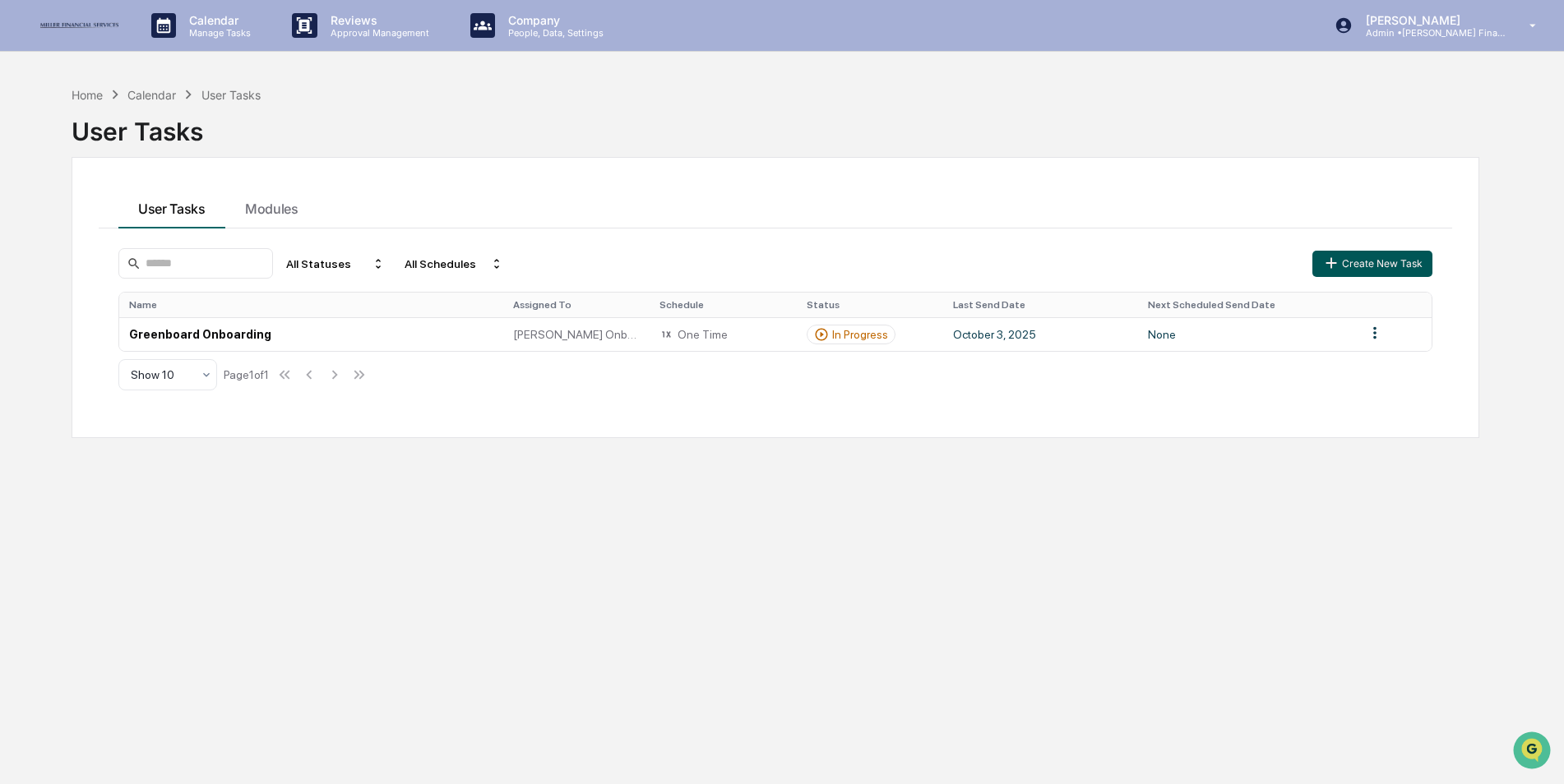
click at [1330, 270] on icon "button" at bounding box center [1330, 263] width 18 height 18
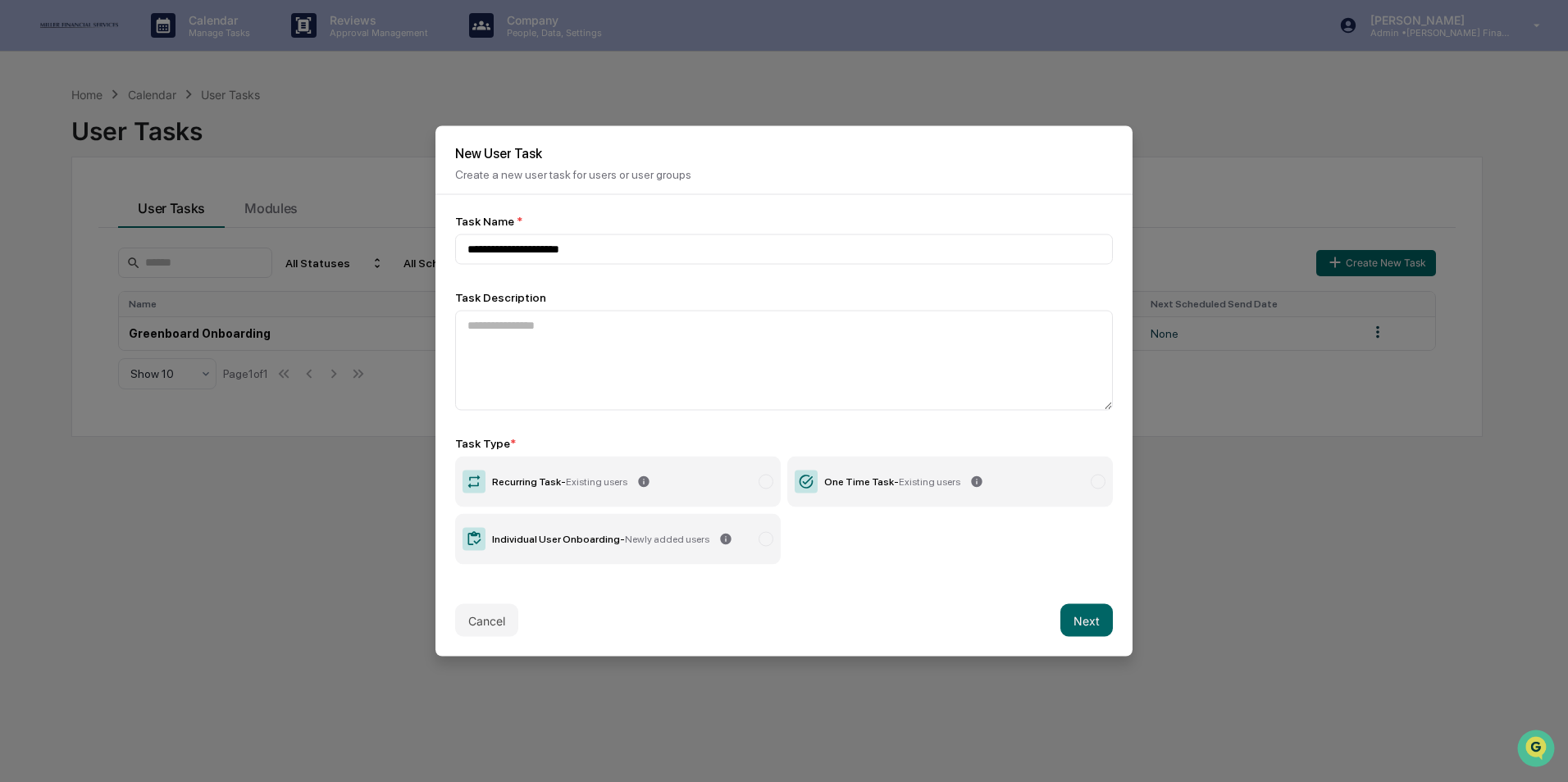
type input "**********"
type textarea "**********"
click at [667, 483] on label "Recurring Task - Existing users" at bounding box center [618, 482] width 326 height 51
click at [1086, 617] on button "Next" at bounding box center [1086, 621] width 53 height 33
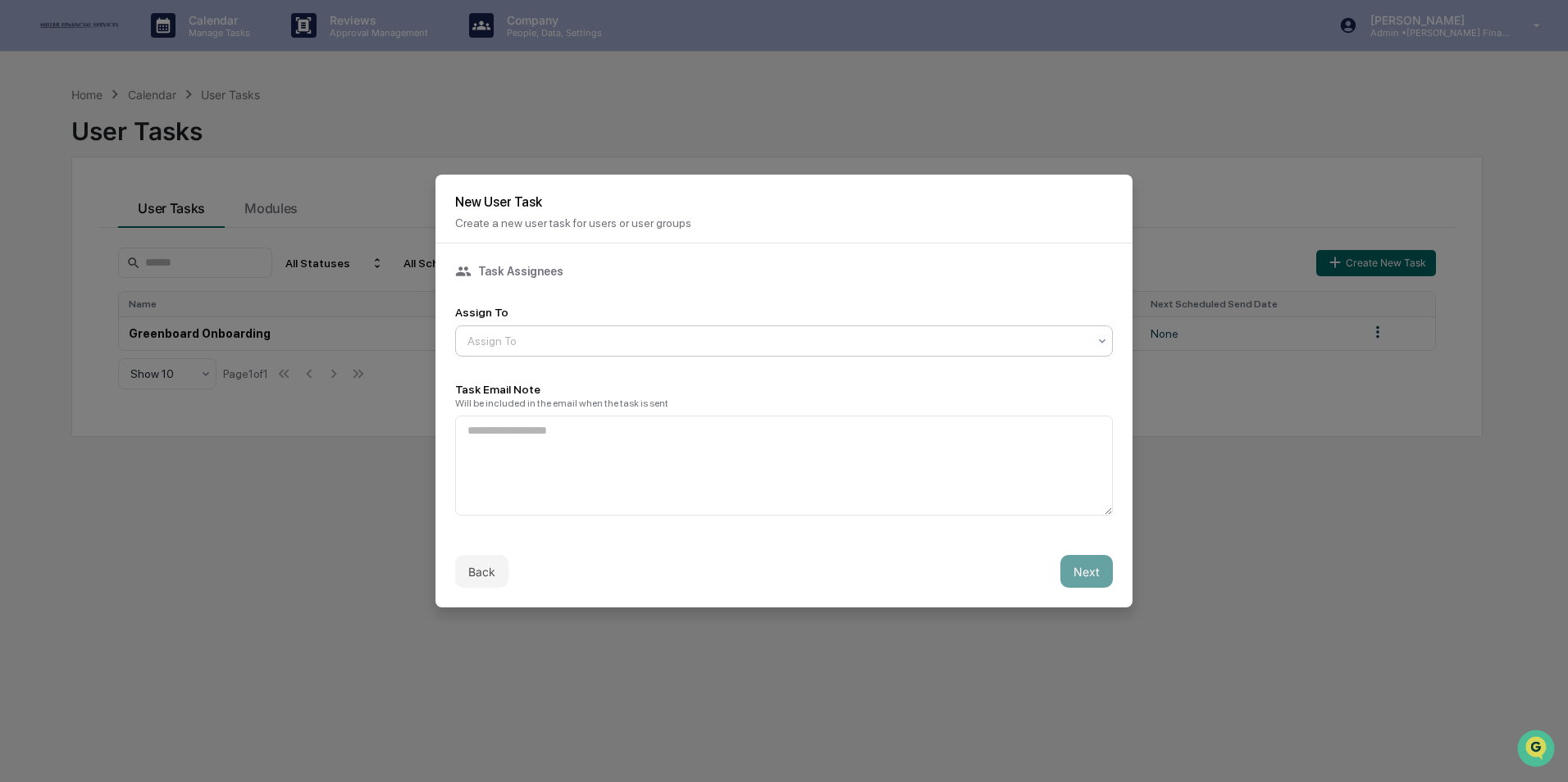
click at [582, 345] on div at bounding box center [777, 341] width 620 height 16
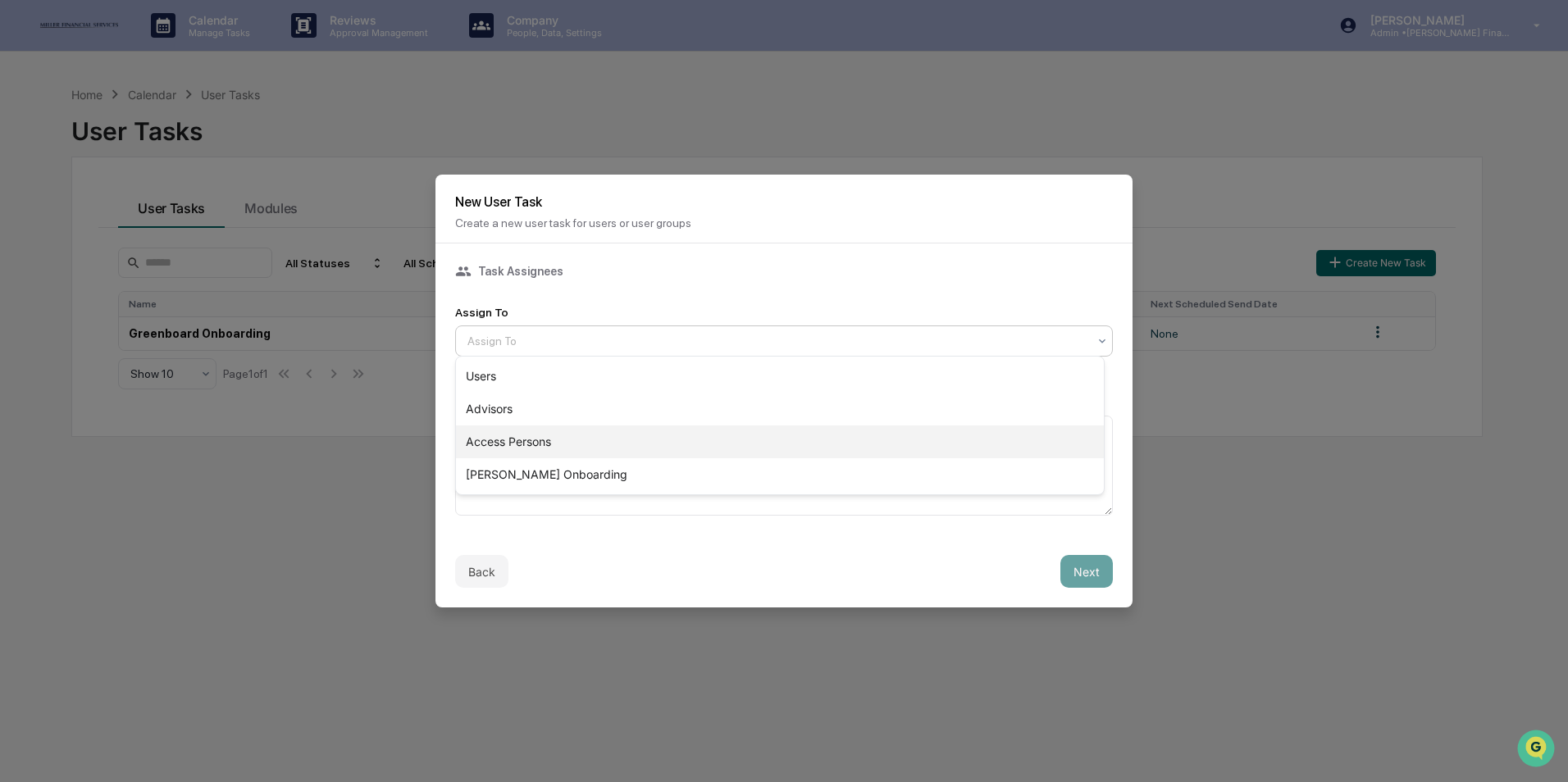
click at [539, 443] on div "Access Persons" at bounding box center [780, 441] width 648 height 33
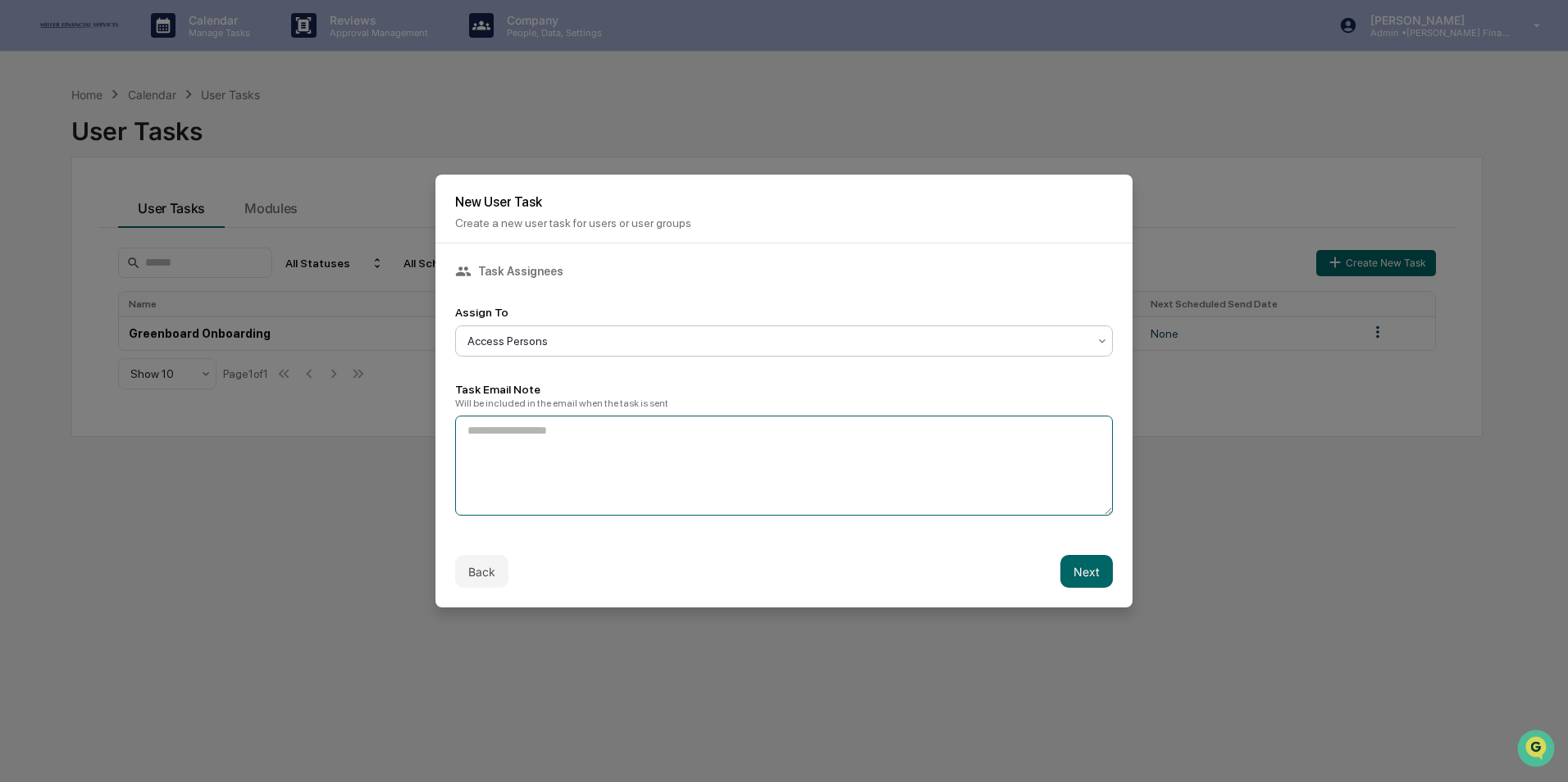
click at [539, 443] on textarea at bounding box center [784, 466] width 657 height 100
drag, startPoint x: 539, startPoint y: 443, endPoint x: 511, endPoint y: 443, distance: 28.0
click at [511, 443] on textarea at bounding box center [784, 466] width 657 height 100
type textarea "**********"
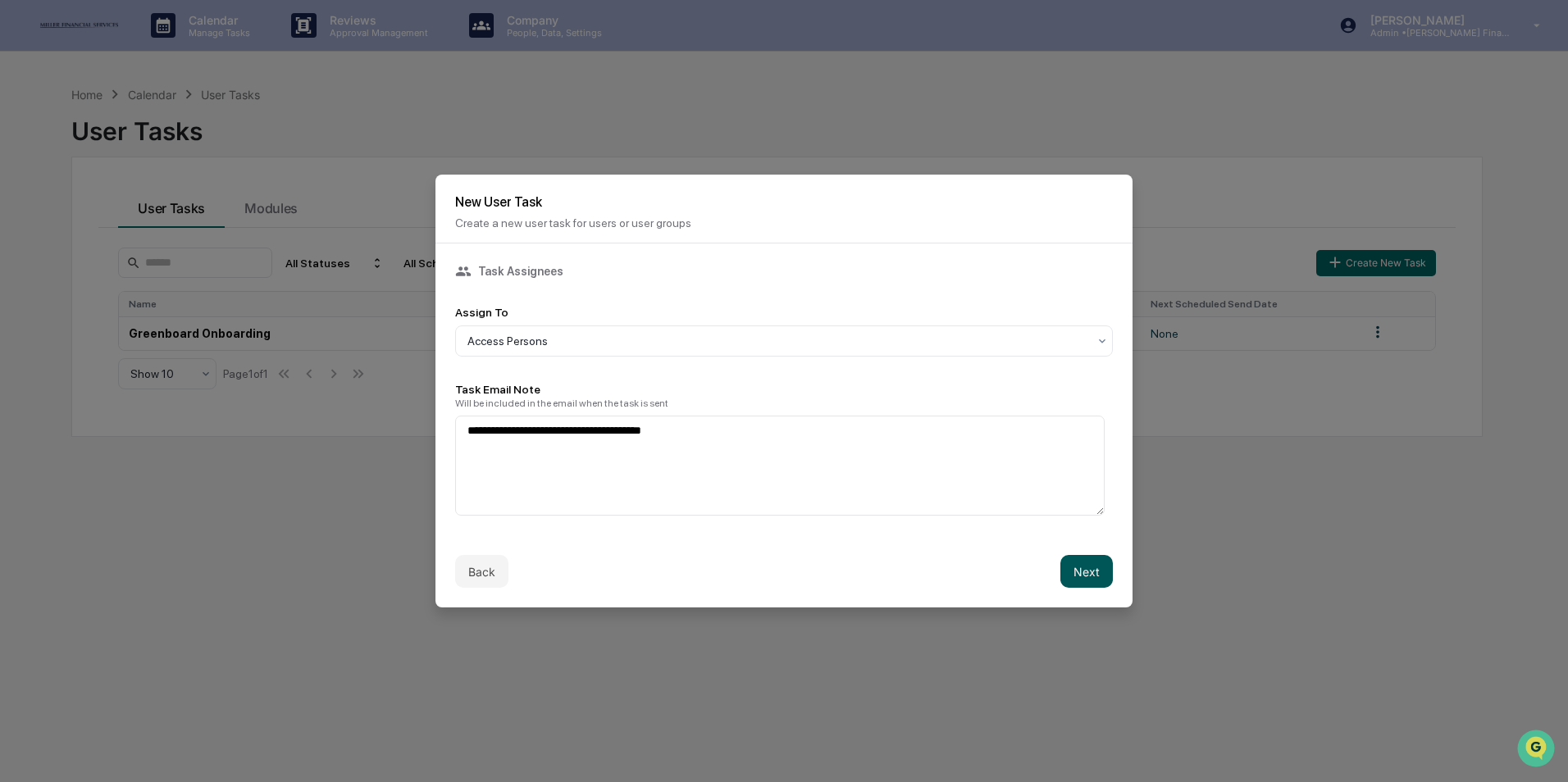
click at [1087, 570] on button "Next" at bounding box center [1086, 571] width 53 height 33
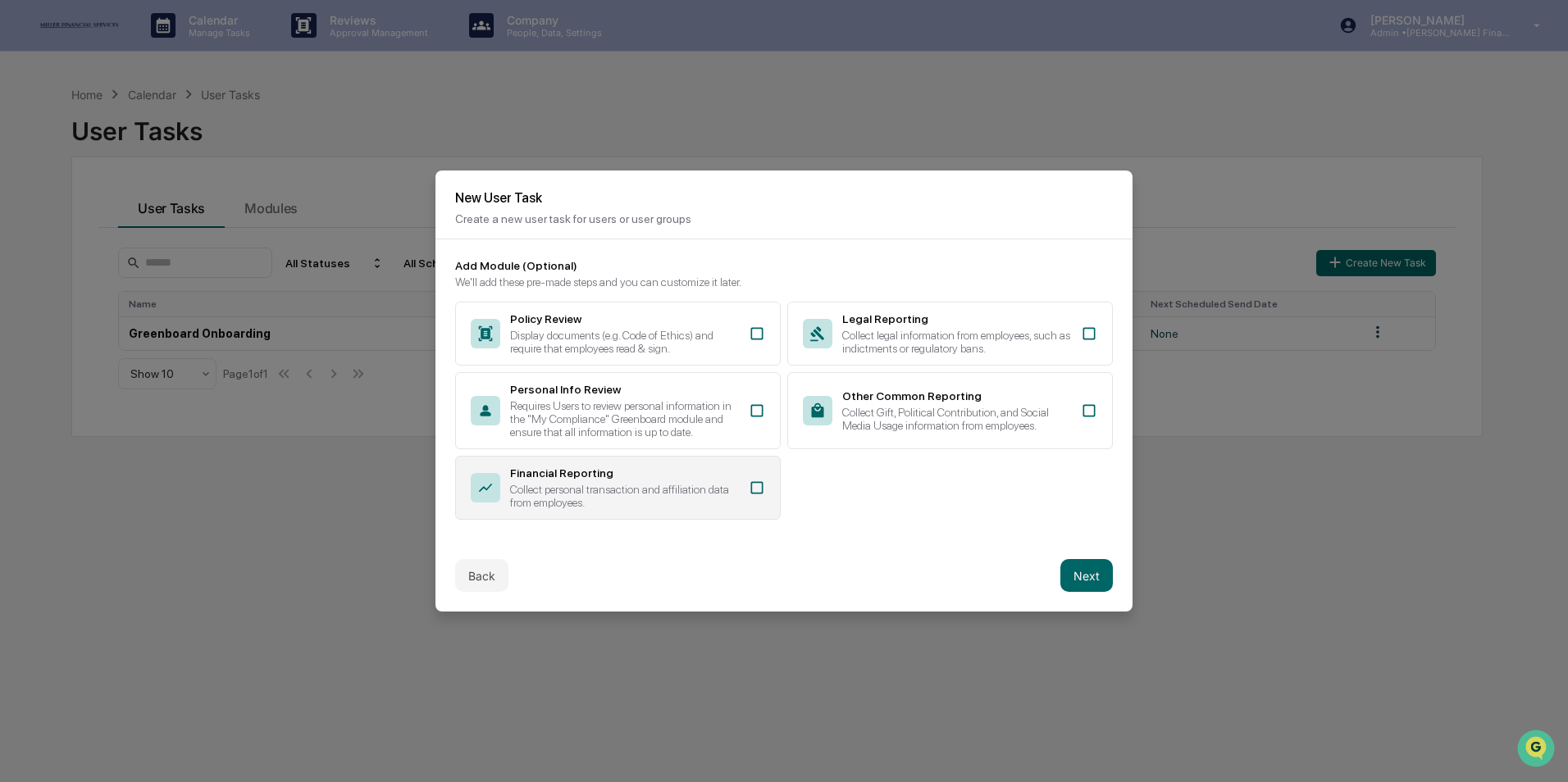
click at [648, 483] on div "Collect personal transaction and affiliation data from employees." at bounding box center [624, 496] width 229 height 26
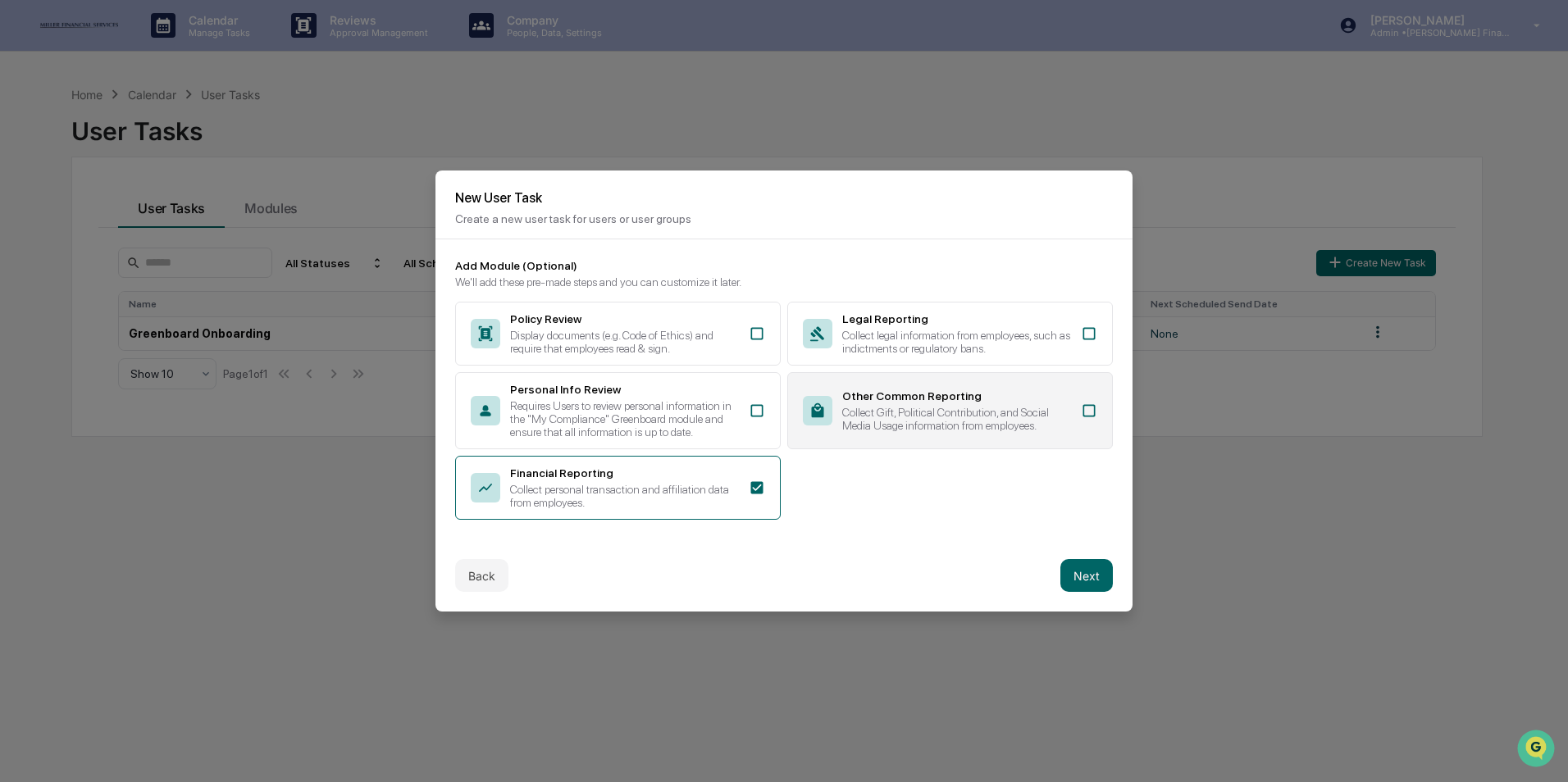
click at [972, 399] on div "Other Common Reporting Collect Gift, Political Contribution, and Social Media U…" at bounding box center [957, 410] width 229 height 42
click at [1080, 582] on button "Next" at bounding box center [1086, 575] width 53 height 33
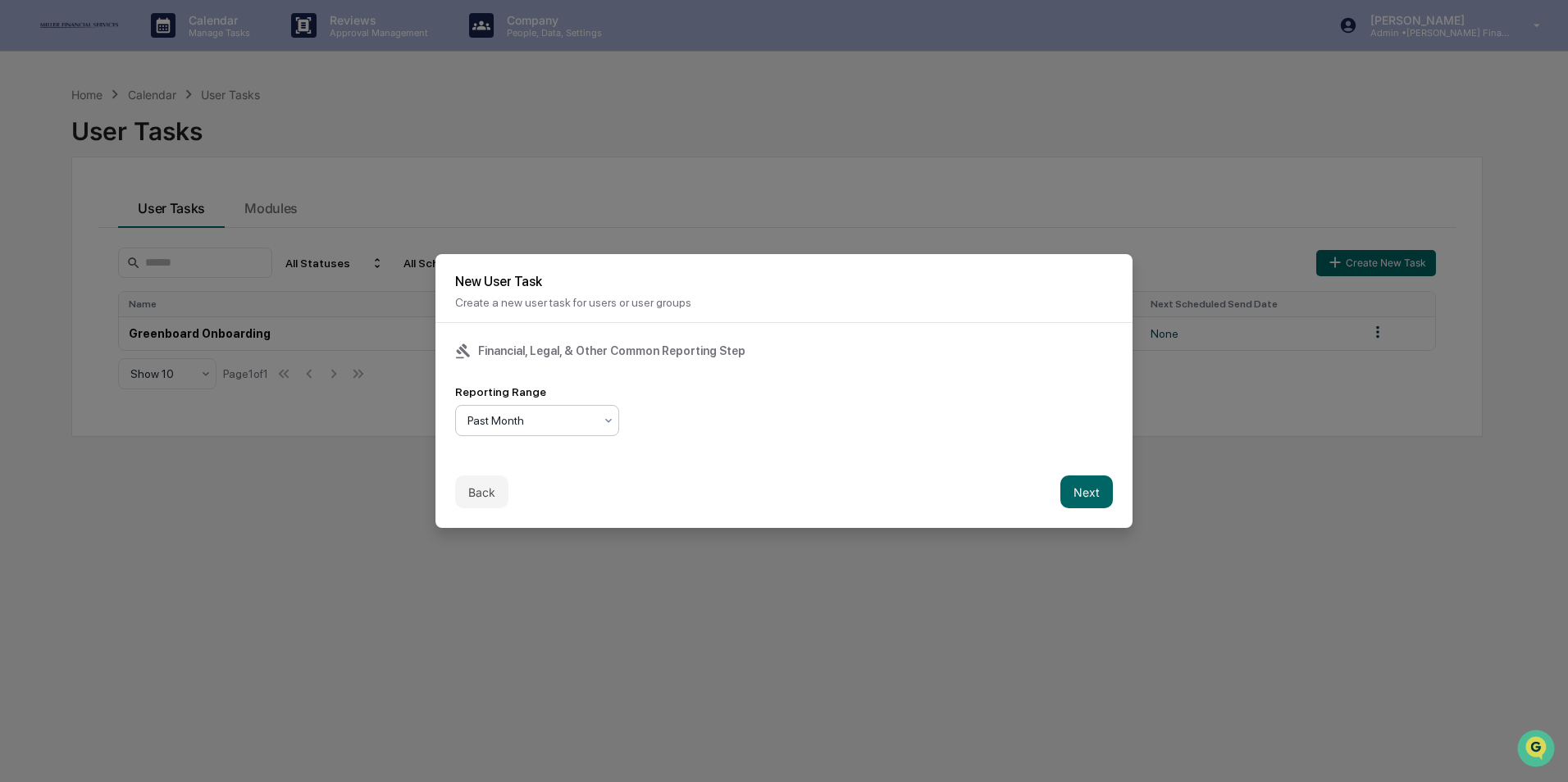
click at [588, 418] on div at bounding box center [530, 420] width 126 height 16
click at [559, 483] on div "Past Quarter" at bounding box center [537, 488] width 162 height 33
click at [1071, 487] on button "Next" at bounding box center [1086, 492] width 53 height 33
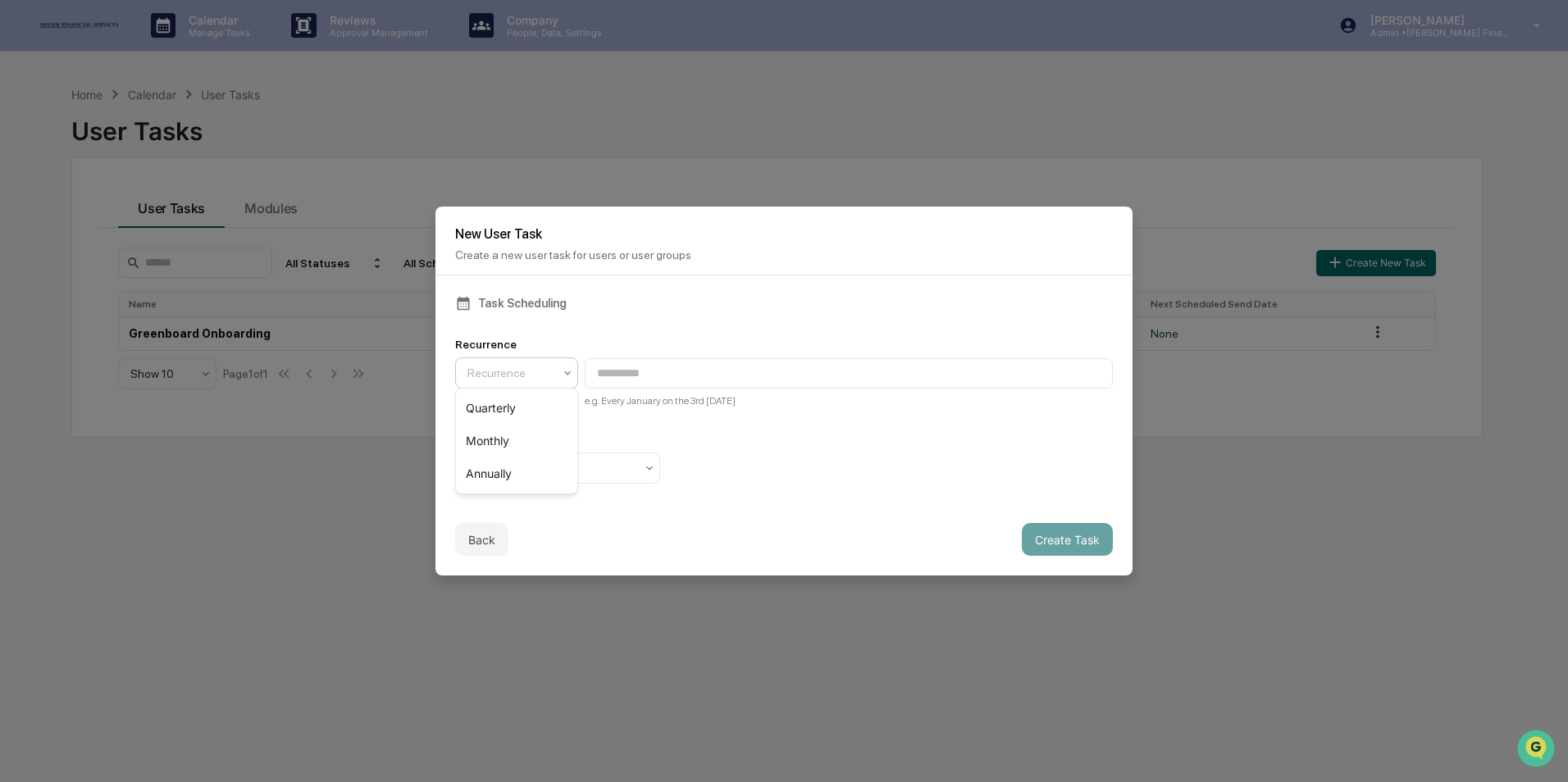
click at [561, 373] on div "Recurrence" at bounding box center [510, 373] width 101 height 23
click at [537, 398] on div "Quarterly" at bounding box center [516, 407] width 121 height 33
type input "**********"
click at [548, 463] on div at bounding box center [551, 468] width 167 height 16
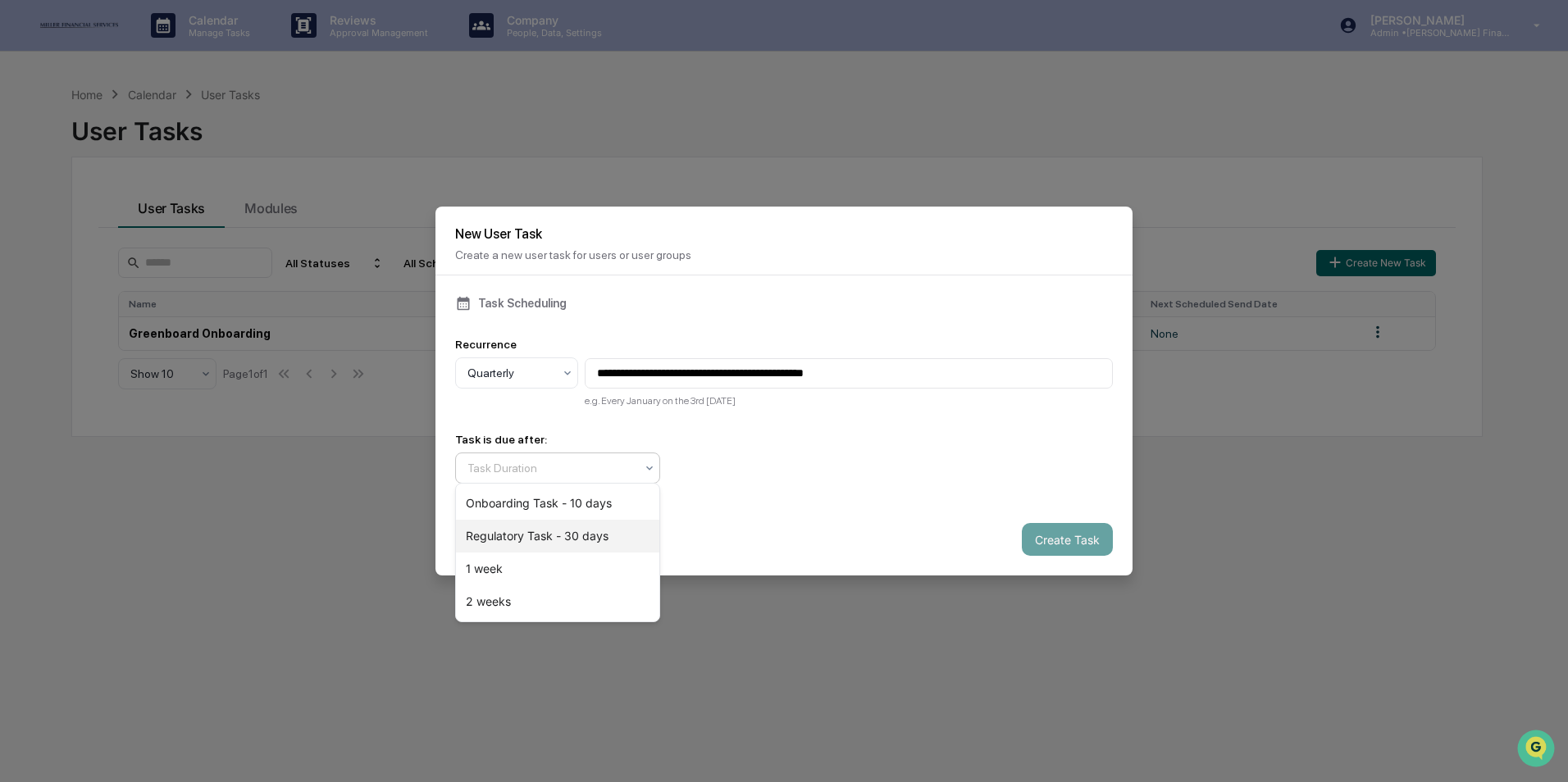
click at [548, 530] on div "Regulatory Task - 30 days" at bounding box center [558, 536] width 204 height 33
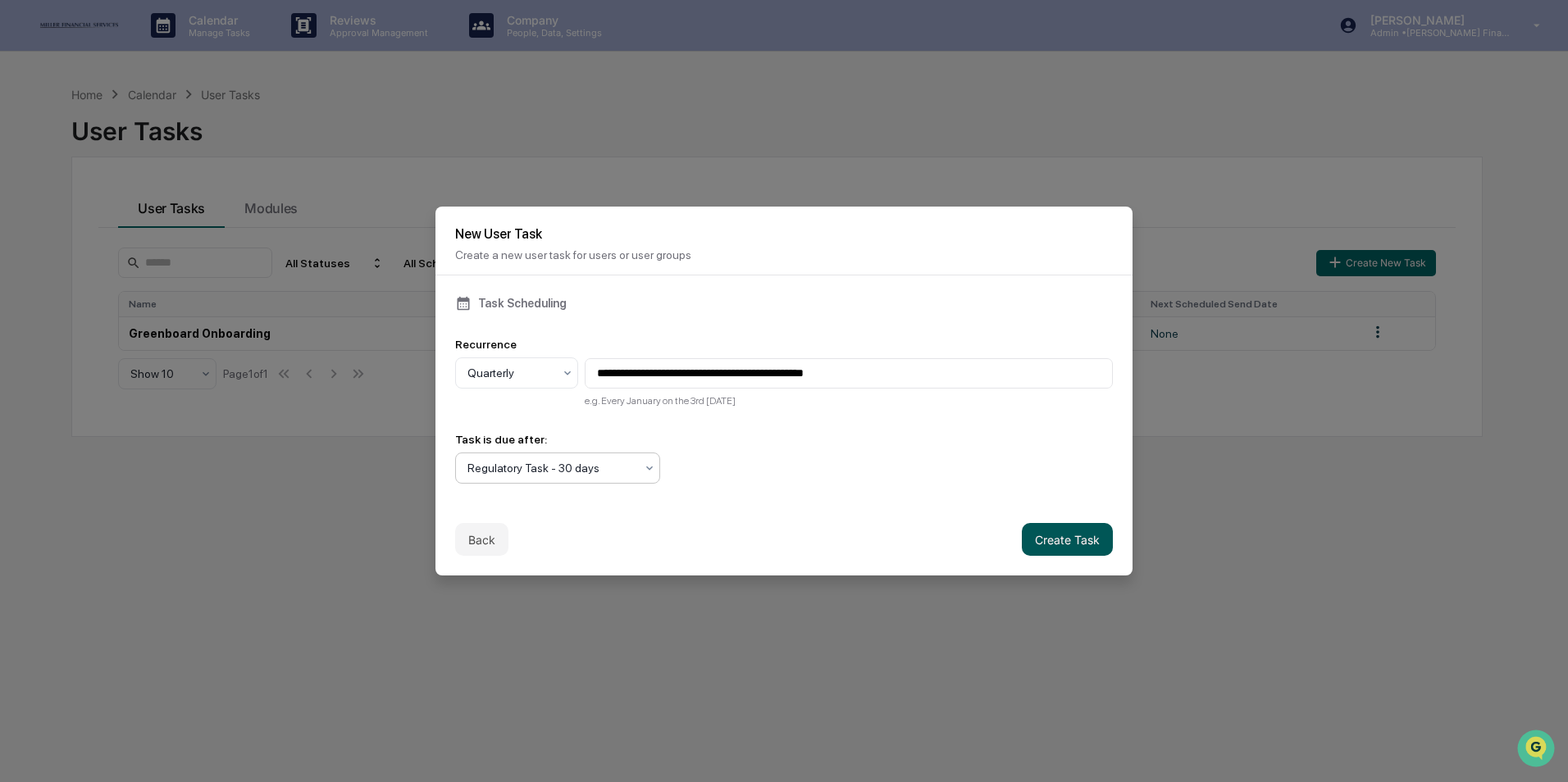
click at [1079, 541] on button "Create Task" at bounding box center [1067, 539] width 91 height 33
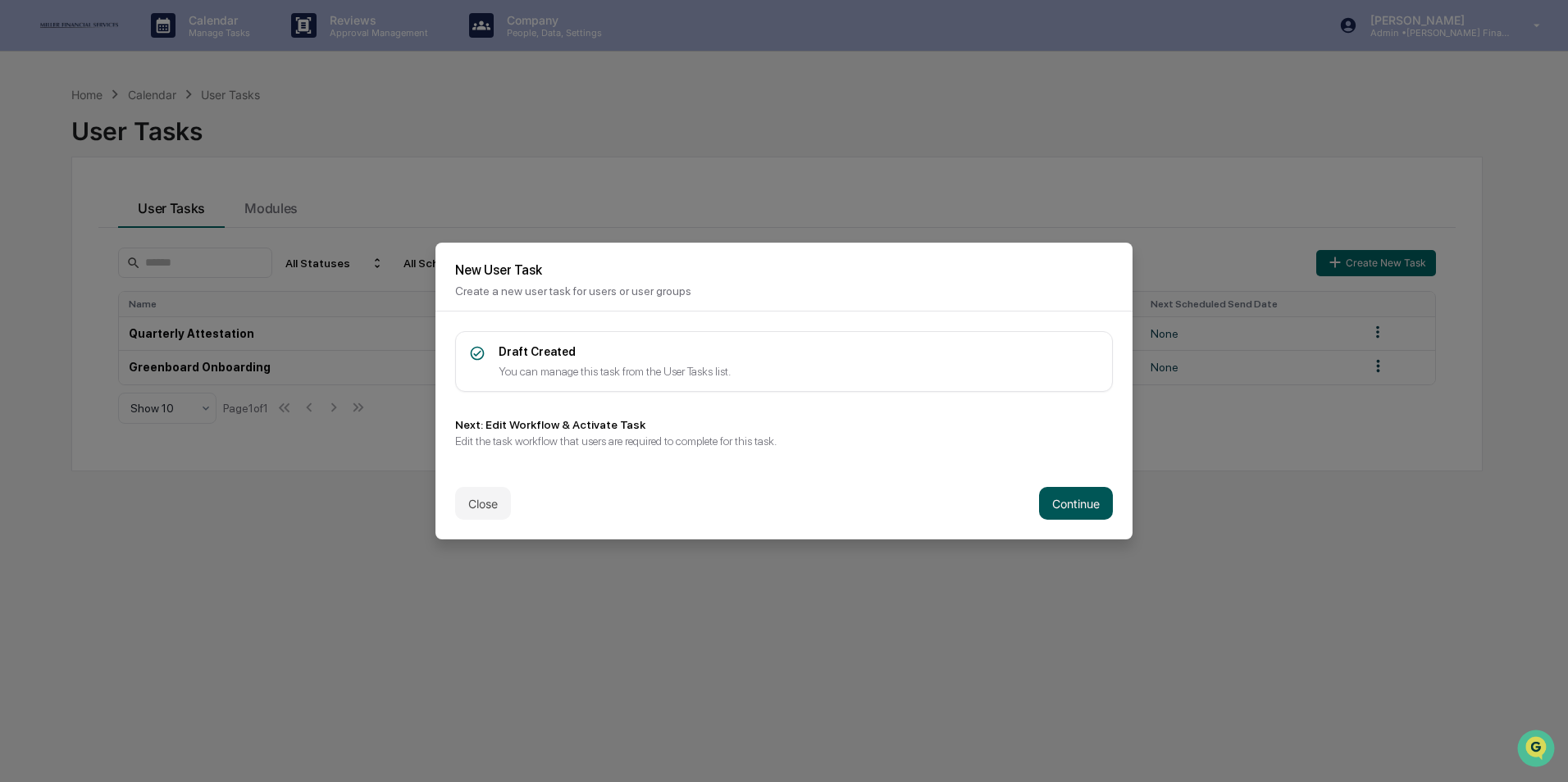
click at [1069, 502] on button "Continue" at bounding box center [1076, 503] width 74 height 33
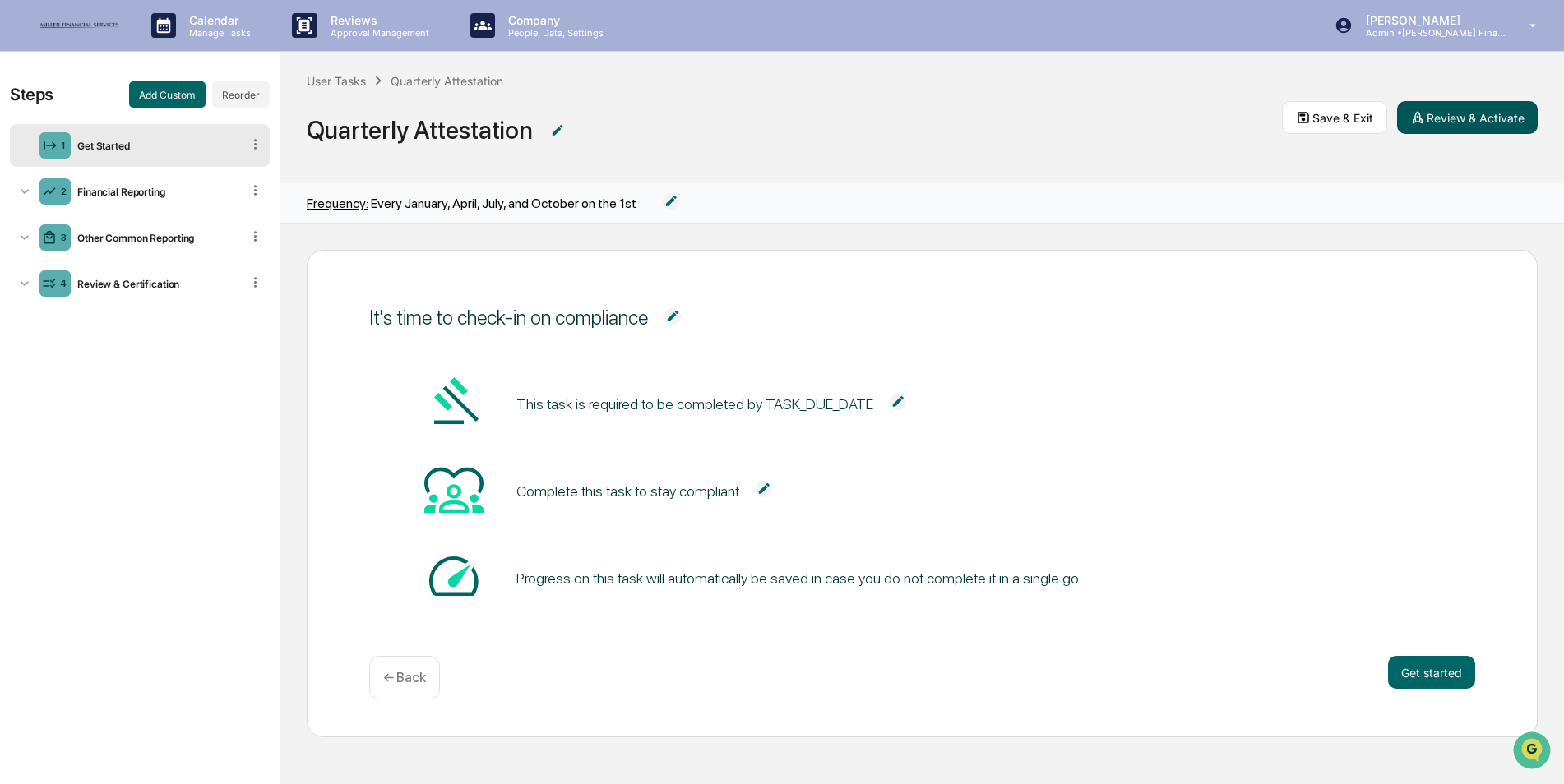
click at [1486, 113] on button "Review & Activate" at bounding box center [1467, 117] width 140 height 33
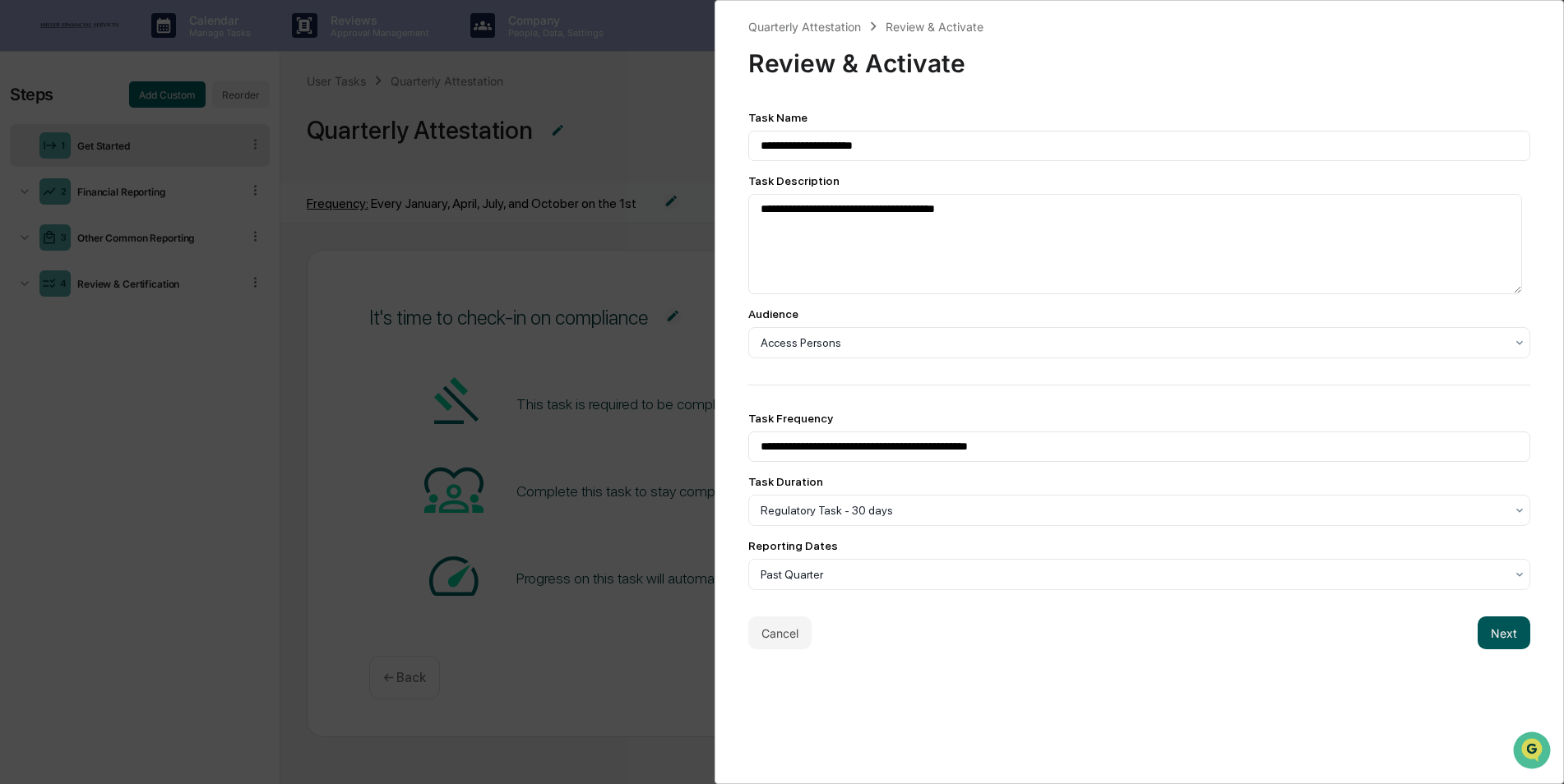
click at [1491, 634] on button "Next" at bounding box center [1504, 632] width 53 height 33
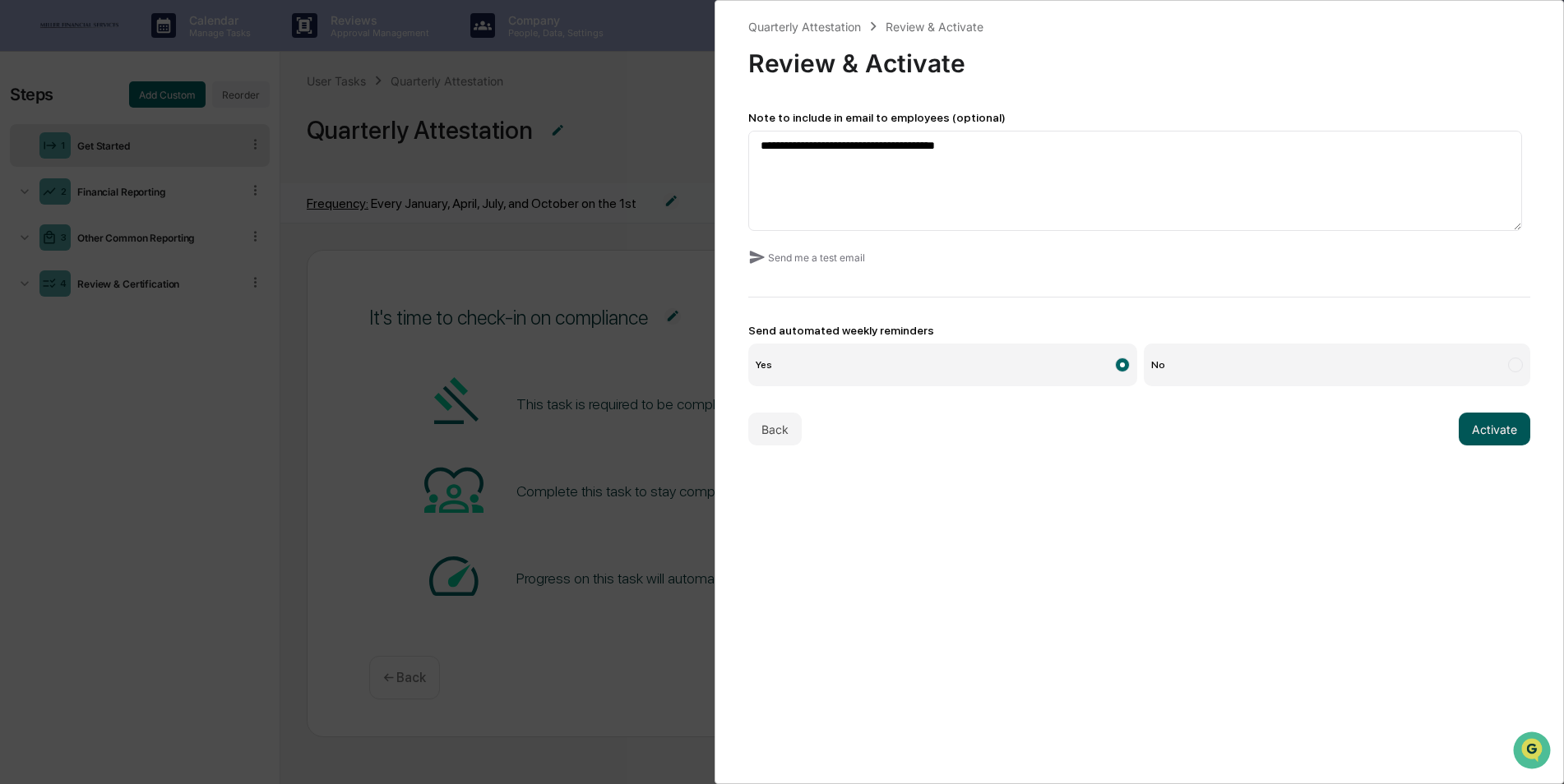
click at [1477, 432] on button "Activate" at bounding box center [1494, 428] width 72 height 33
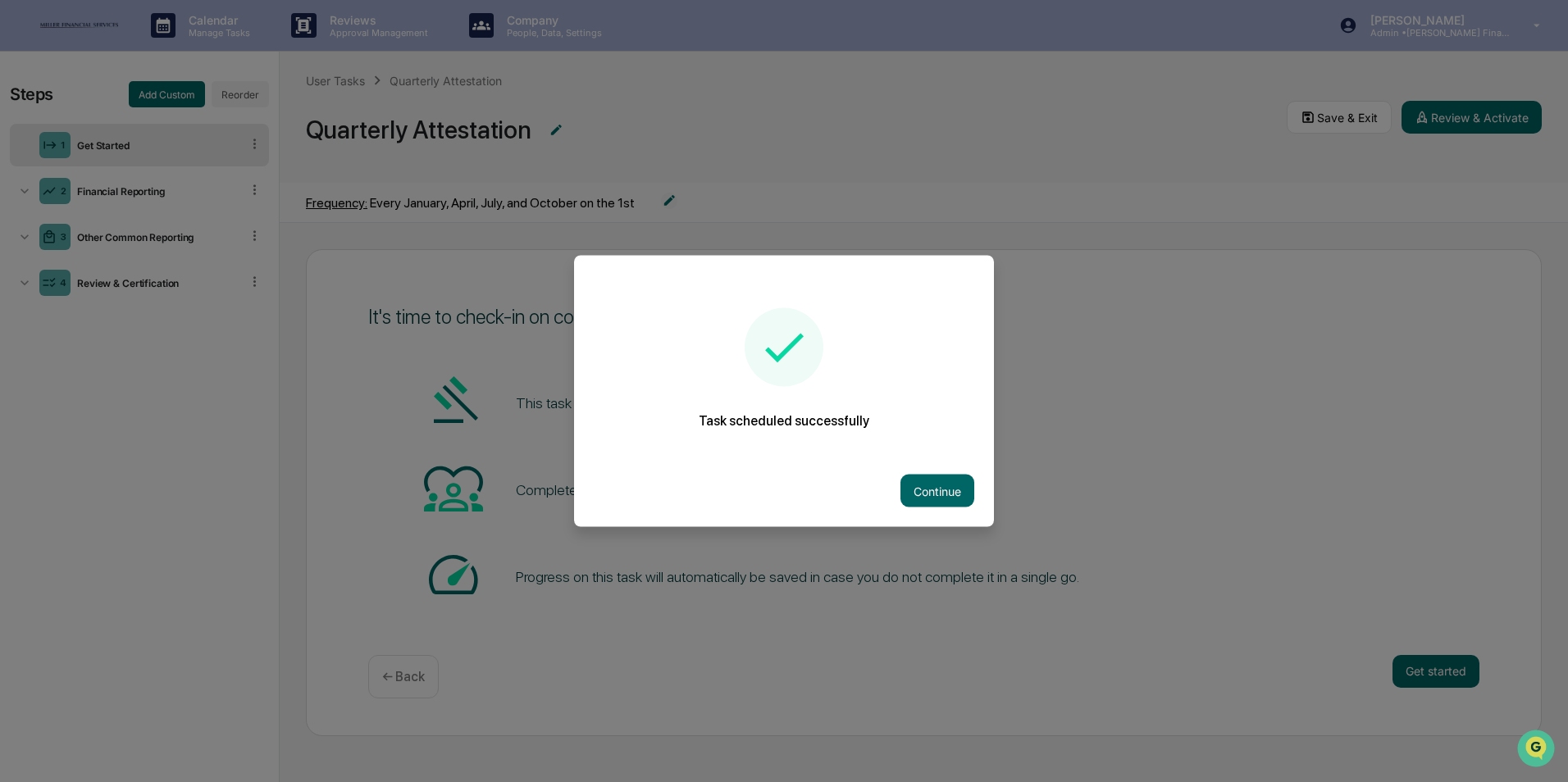
click at [1125, 235] on div at bounding box center [784, 391] width 1568 height 782
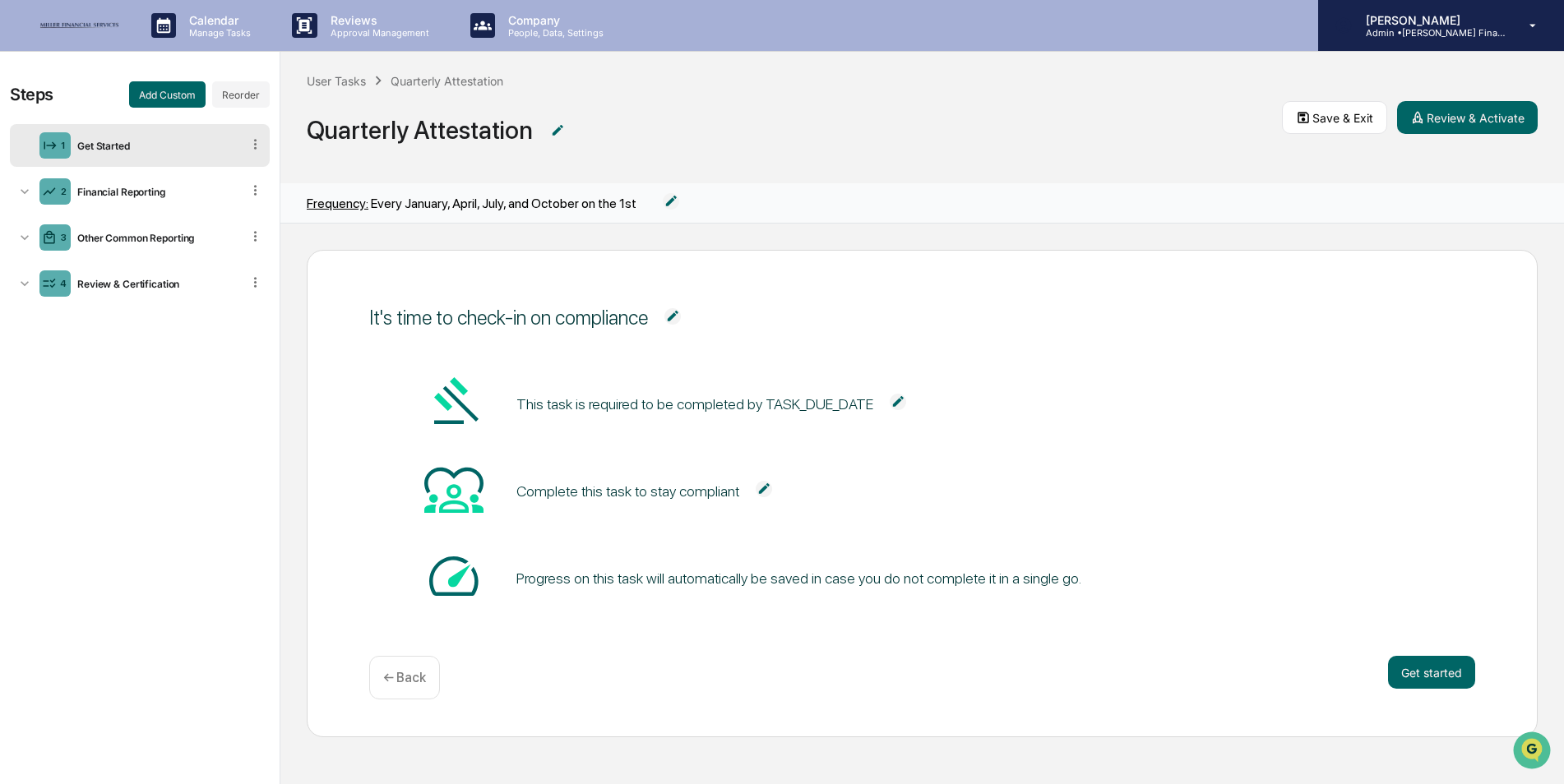
click at [1426, 33] on p "Admin • [PERSON_NAME] Financial" at bounding box center [1429, 33] width 153 height 11
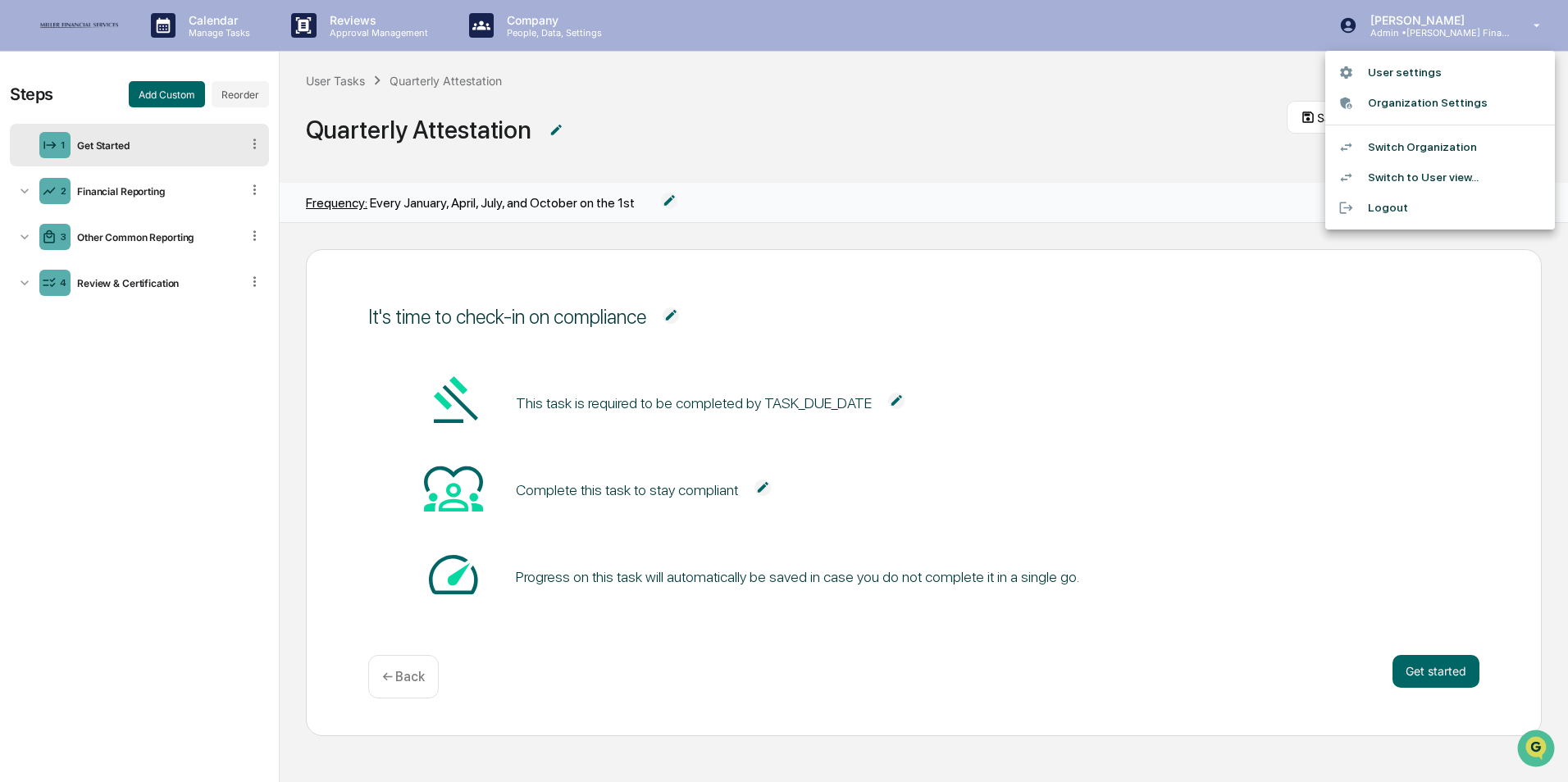
click at [1405, 139] on li "Switch Organization" at bounding box center [1439, 147] width 230 height 30
